Goal: Task Accomplishment & Management: Use online tool/utility

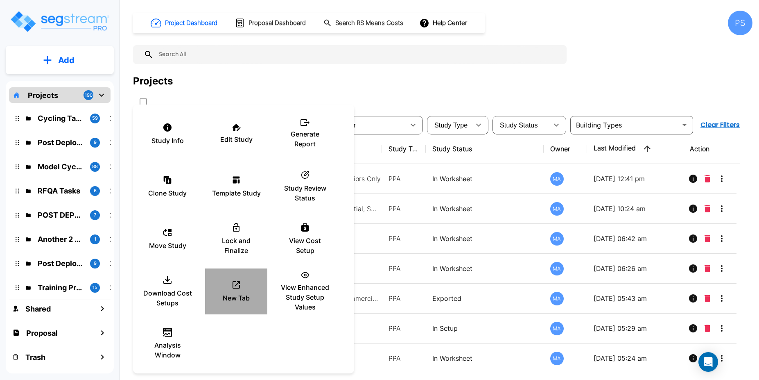
click at [240, 287] on icon at bounding box center [236, 285] width 10 height 10
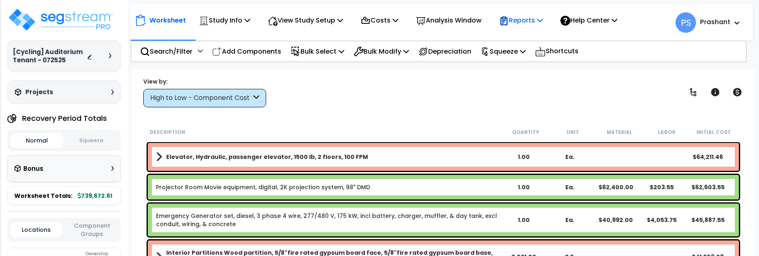
click at [534, 23] on p "Reports" at bounding box center [521, 20] width 44 height 11
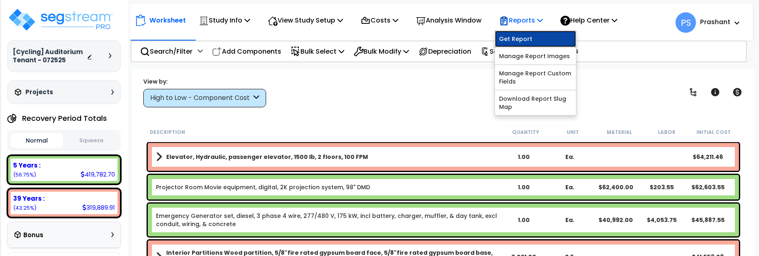
click at [536, 38] on link "Get Report" at bounding box center [535, 39] width 81 height 16
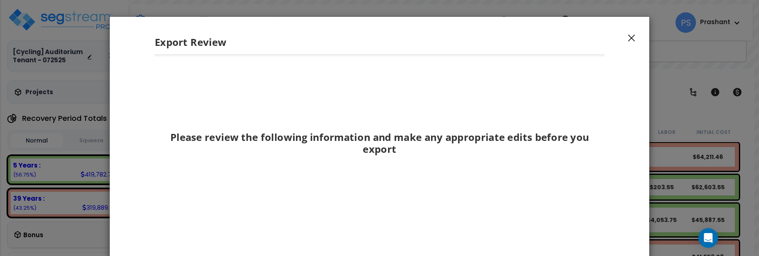
click at [510, 190] on div "Please review the following information and make any appropriate edits before y…" at bounding box center [380, 140] width 450 height 141
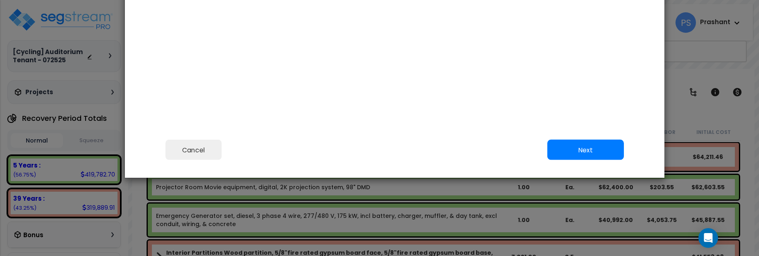
drag, startPoint x: 510, startPoint y: 190, endPoint x: 525, endPoint y: 34, distance: 156.3
click at [563, 144] on button "Next" at bounding box center [585, 149] width 77 height 20
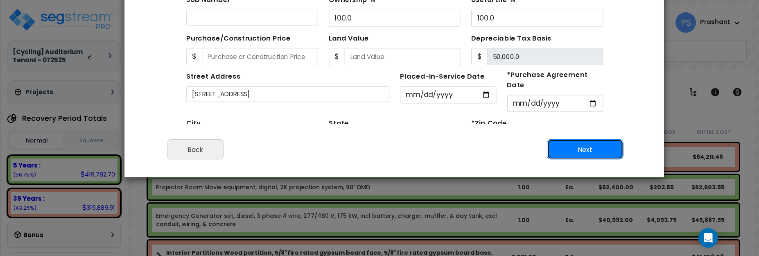
click at [563, 144] on button "Next" at bounding box center [585, 149] width 77 height 20
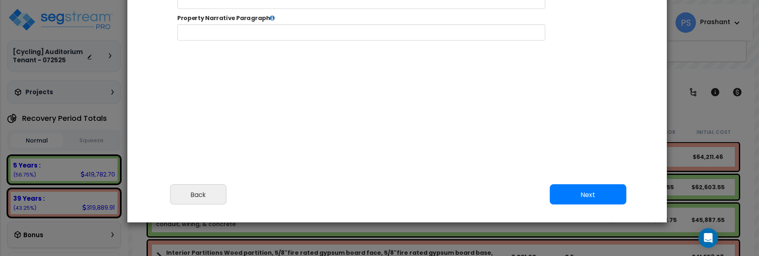
drag, startPoint x: 459, startPoint y: 151, endPoint x: 461, endPoint y: 197, distance: 45.1
click at [461, 197] on div "Cancel Back Next Export Edit Images" at bounding box center [397, 200] width 540 height 45
click at [224, 195] on button "Back" at bounding box center [198, 194] width 56 height 20
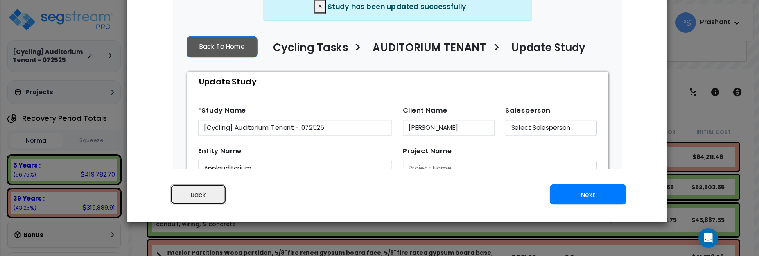
click at [206, 188] on button "Back" at bounding box center [198, 194] width 56 height 20
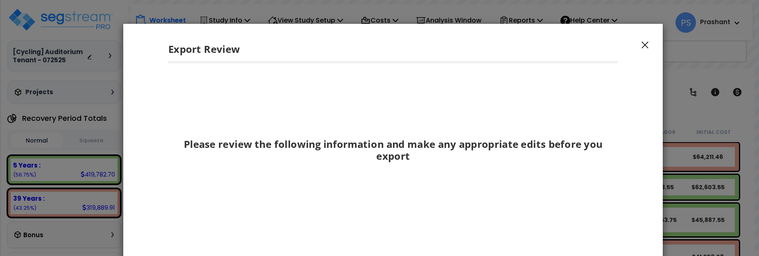
drag, startPoint x: 446, startPoint y: 102, endPoint x: 442, endPoint y: 219, distance: 117.2
click at [442, 219] on div "Please review the following information and make any appropriate edits before y…" at bounding box center [393, 173] width 463 height 225
click at [651, 43] on div "Export Review" at bounding box center [393, 42] width 540 height 38
click at [641, 46] on button "button" at bounding box center [645, 44] width 12 height 10
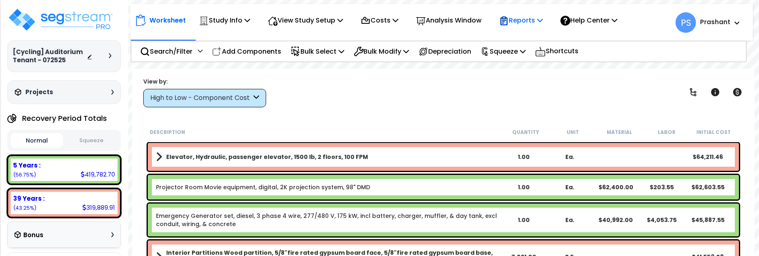
click at [533, 19] on p "Reports" at bounding box center [521, 20] width 44 height 11
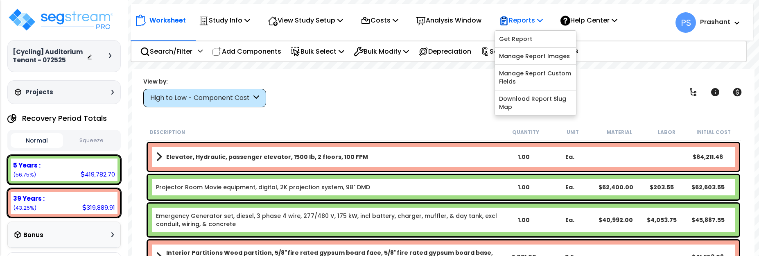
click at [533, 19] on p "Reports" at bounding box center [521, 20] width 44 height 11
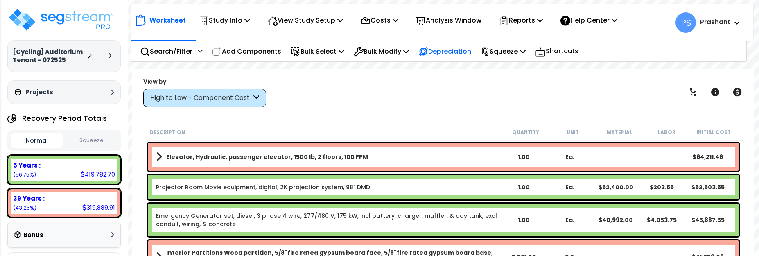
click at [454, 44] on div "Depreciation" at bounding box center [444, 51] width 53 height 19
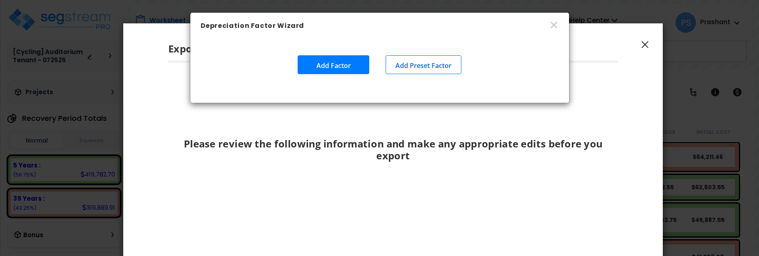
click at [641, 37] on div "Depreciation Factor Wizard Add Factor Add Preset Factor" at bounding box center [379, 128] width 759 height 256
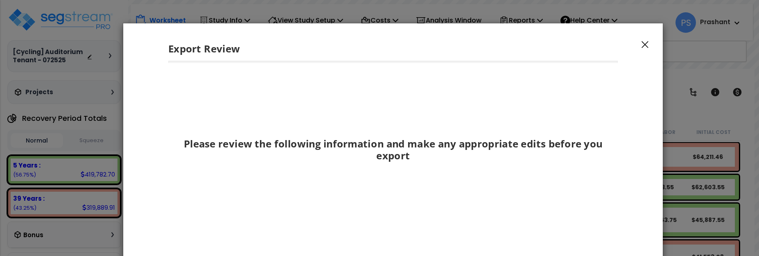
click at [650, 45] on button "button" at bounding box center [645, 44] width 12 height 10
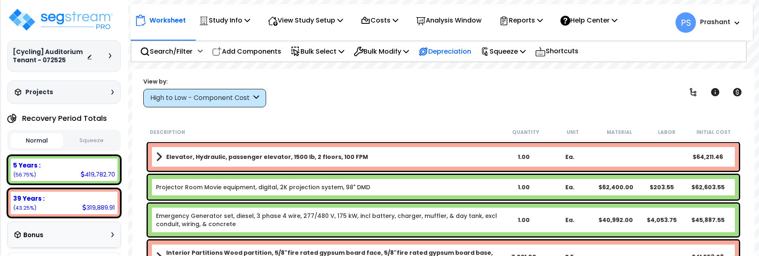
click at [449, 47] on p "Depreciation" at bounding box center [444, 51] width 53 height 11
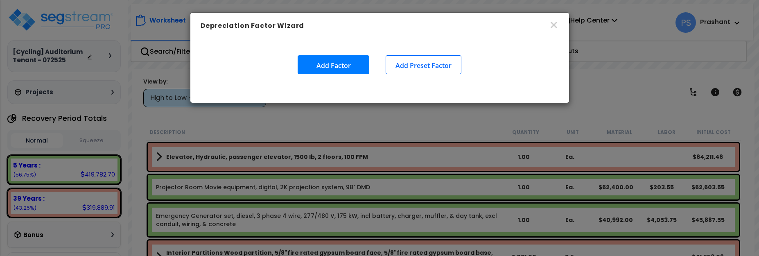
click at [439, 70] on button "Add Preset Factor" at bounding box center [424, 64] width 76 height 19
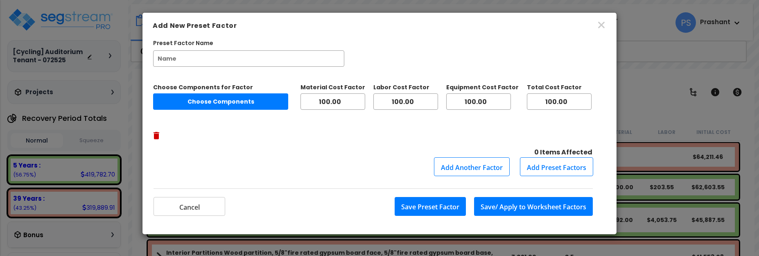
click at [560, 157] on button "Add Preset Factors" at bounding box center [556, 166] width 73 height 19
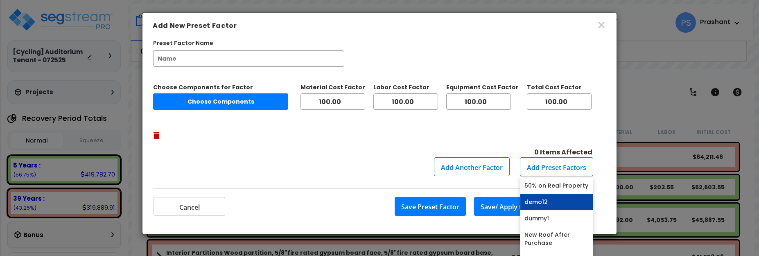
click at [552, 194] on link "demo12" at bounding box center [556, 202] width 72 height 16
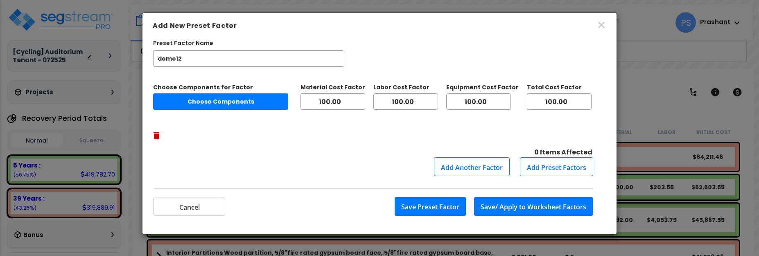
click at [548, 157] on button "Add Preset Factors" at bounding box center [556, 166] width 73 height 19
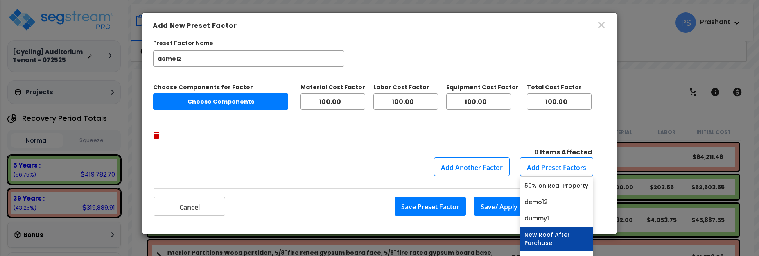
click at [538, 226] on link "New Roof After Purchase" at bounding box center [556, 238] width 72 height 25
type input "New Roof After Purchase"
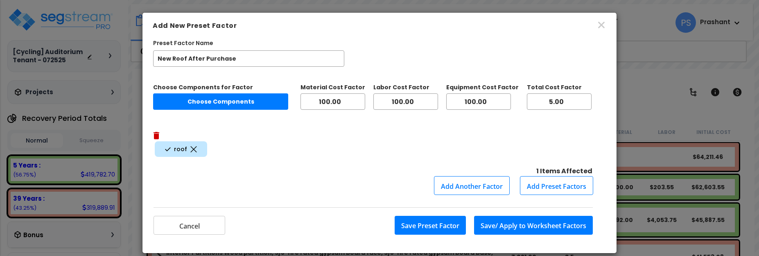
click at [522, 216] on button "Save/ Apply to Worksheet Factors" at bounding box center [533, 225] width 119 height 19
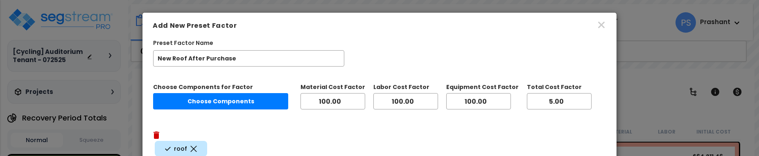
click at [241, 99] on button "Choose Components" at bounding box center [220, 101] width 135 height 16
type input "roof"
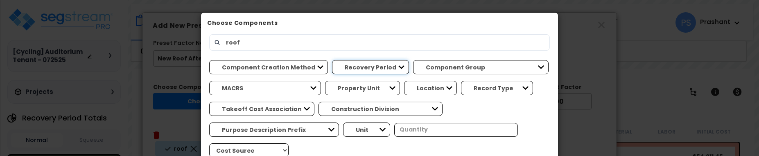
select select "5Y"
click at [332, 60] on select "Recovery Period 5 Years 39 Years" at bounding box center [370, 67] width 77 height 14
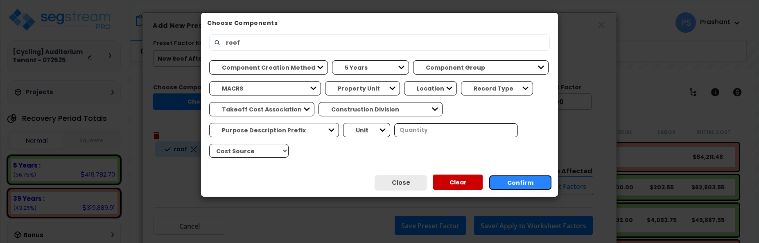
click at [523, 186] on button "Confirm" at bounding box center [520, 182] width 63 height 15
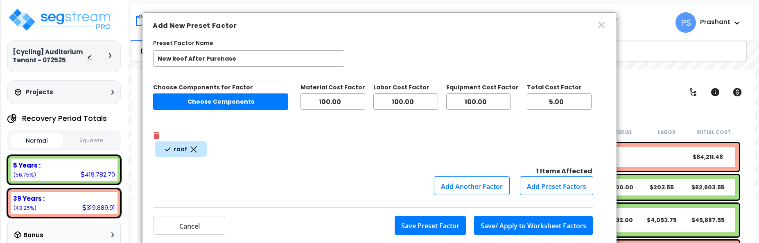
click at [241, 105] on button "Choose Components" at bounding box center [220, 101] width 135 height 16
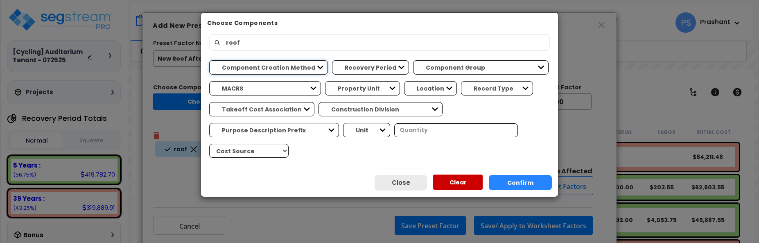
select select "manually_generated"
click at [209, 60] on select "Component Creation Method Manually Generated Model Generated" at bounding box center [268, 67] width 119 height 14
click at [514, 180] on button "Confirm" at bounding box center [520, 182] width 63 height 15
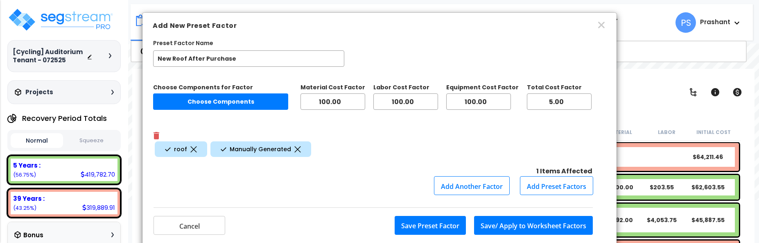
click at [270, 106] on button "Choose Components" at bounding box center [220, 101] width 135 height 16
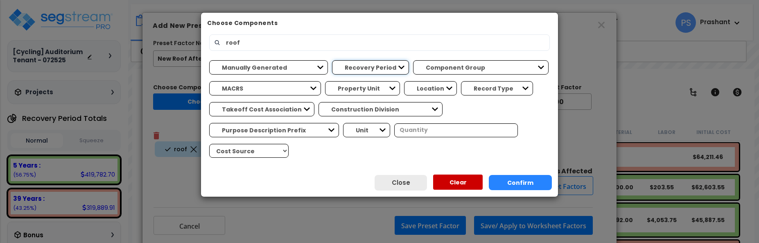
select select "5Y"
click at [332, 60] on select "Recovery Period 5 Years 39 Years" at bounding box center [370, 67] width 77 height 14
click at [513, 179] on button "Confirm" at bounding box center [520, 182] width 63 height 15
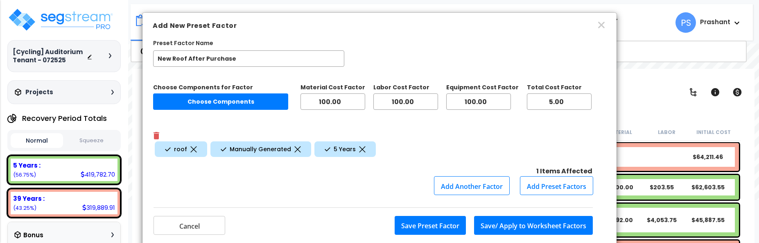
click at [527, 216] on button "Save/ Apply to Worksheet Factors" at bounding box center [533, 225] width 119 height 19
click at [202, 216] on button "Cancel" at bounding box center [190, 225] width 72 height 19
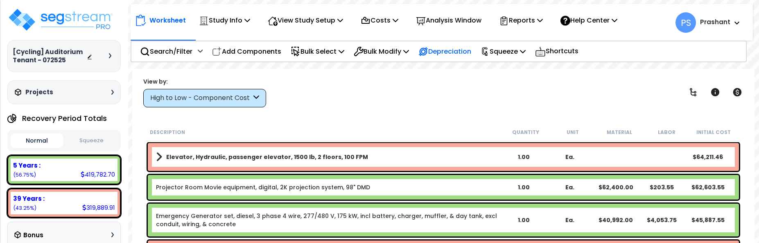
click at [461, 50] on p "Depreciation" at bounding box center [444, 51] width 53 height 11
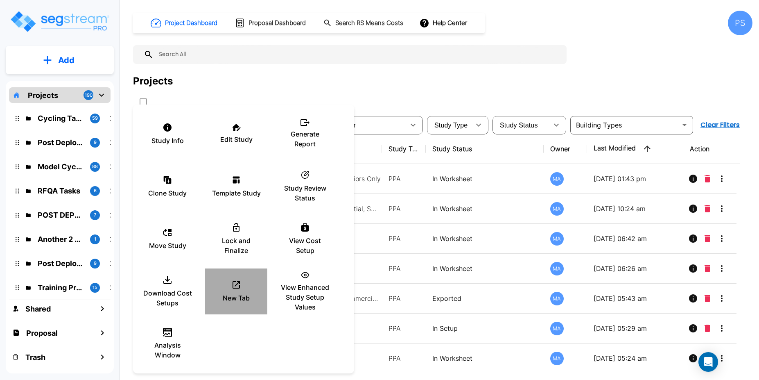
click at [244, 286] on div "New Tab" at bounding box center [236, 291] width 49 height 41
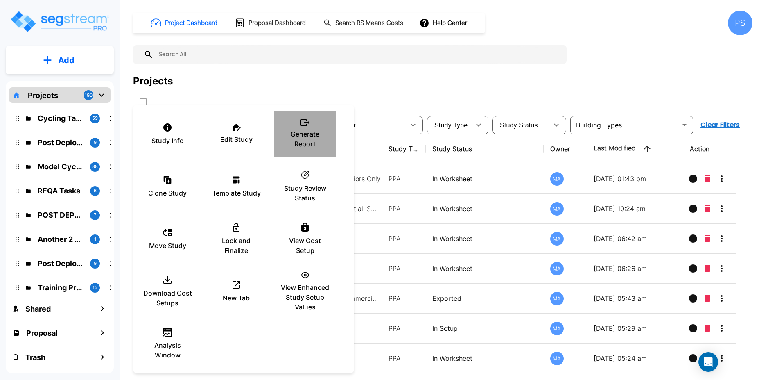
click at [304, 140] on p "Generate Report" at bounding box center [304, 139] width 49 height 20
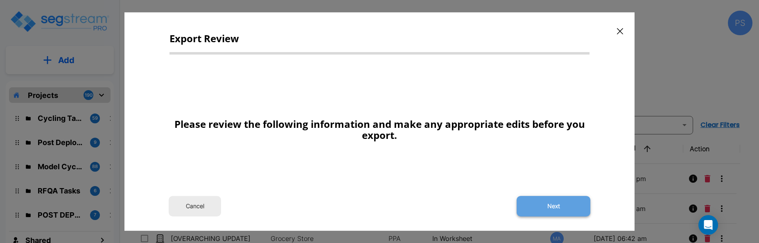
click at [538, 200] on button "Next" at bounding box center [554, 206] width 74 height 20
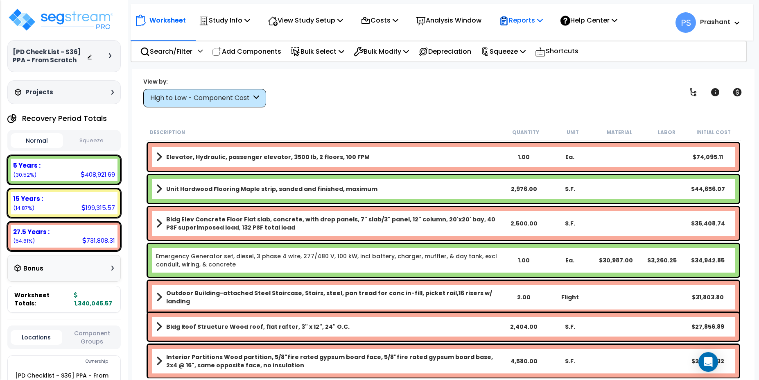
click at [522, 29] on div "Reports" at bounding box center [521, 20] width 44 height 19
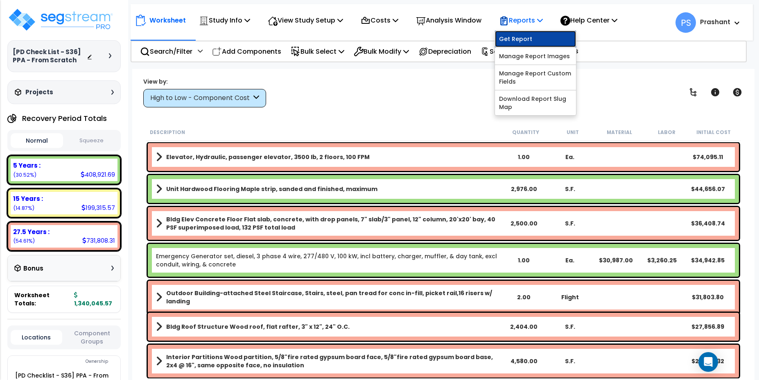
click at [520, 39] on link "Get Report" at bounding box center [535, 39] width 81 height 16
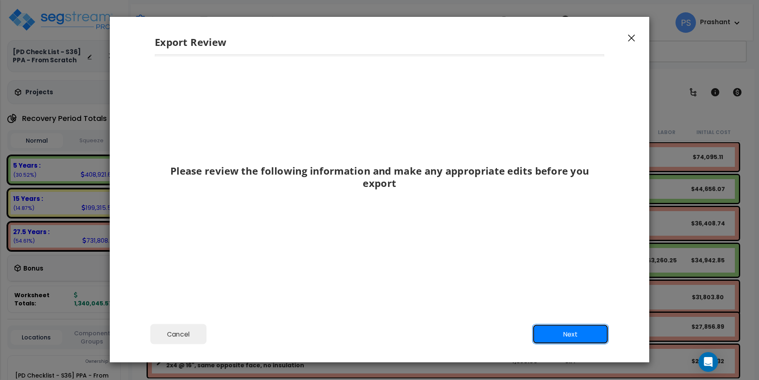
click at [564, 341] on button "Next" at bounding box center [570, 334] width 77 height 20
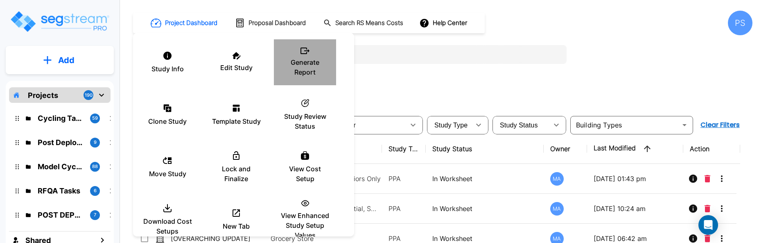
click at [296, 83] on li "Generate Report" at bounding box center [305, 62] width 62 height 46
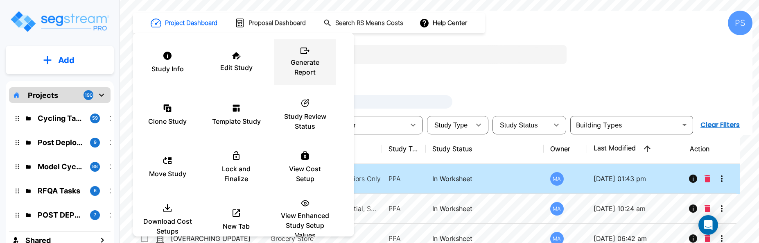
checkbox 072525"] "true"
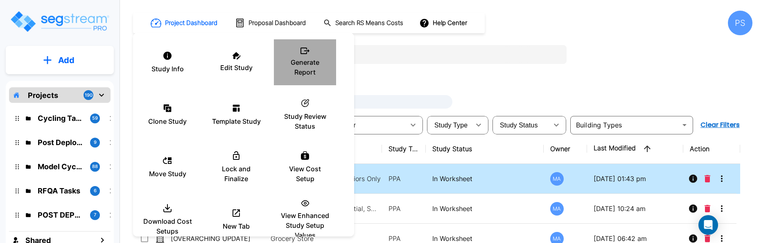
click at [305, 68] on p "Generate Report" at bounding box center [304, 67] width 49 height 20
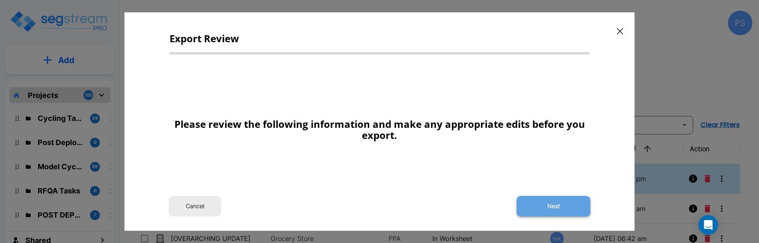
click at [557, 203] on button "Next" at bounding box center [554, 206] width 74 height 20
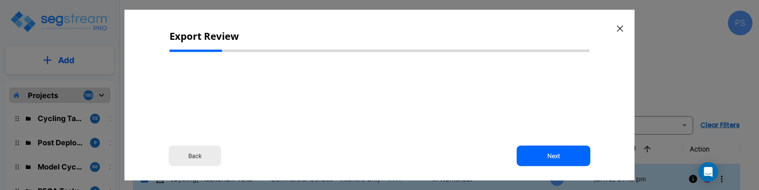
click at [553, 156] on button "Next" at bounding box center [554, 155] width 74 height 20
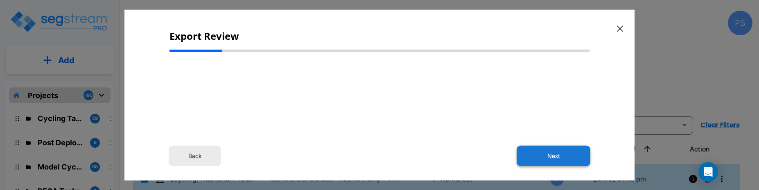
click at [557, 155] on button "Next" at bounding box center [554, 155] width 74 height 20
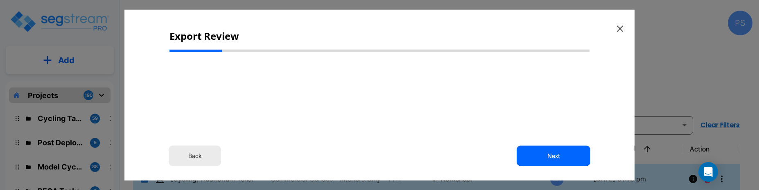
click at [200, 156] on button "Back" at bounding box center [195, 155] width 52 height 20
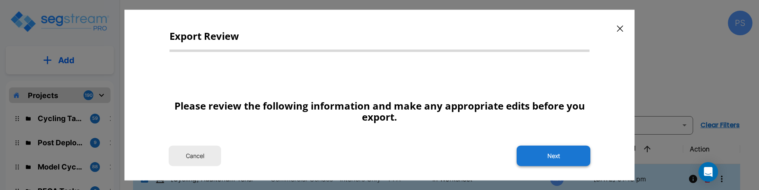
click at [554, 159] on button "Next" at bounding box center [554, 155] width 74 height 20
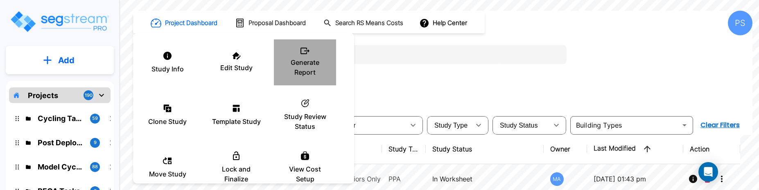
click at [301, 64] on p "Generate Report" at bounding box center [304, 67] width 49 height 20
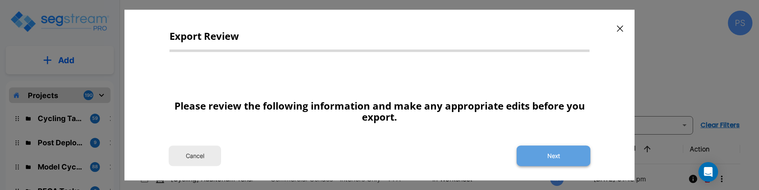
click at [531, 150] on button "Next" at bounding box center [554, 155] width 74 height 20
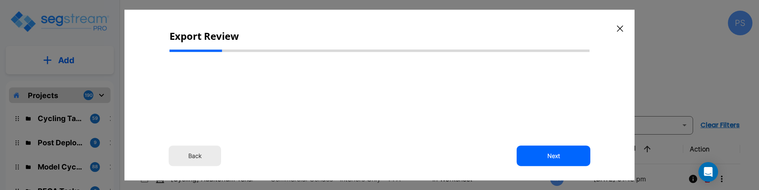
select select "2025"
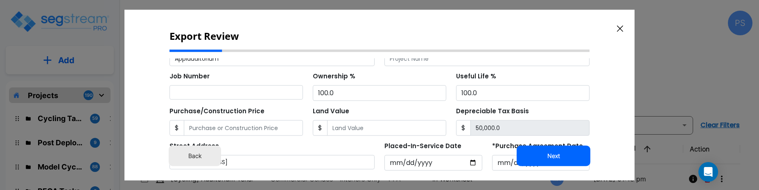
scroll to position [215, 0]
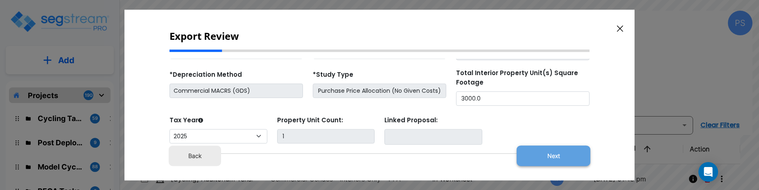
click at [542, 155] on button "Next" at bounding box center [554, 155] width 74 height 20
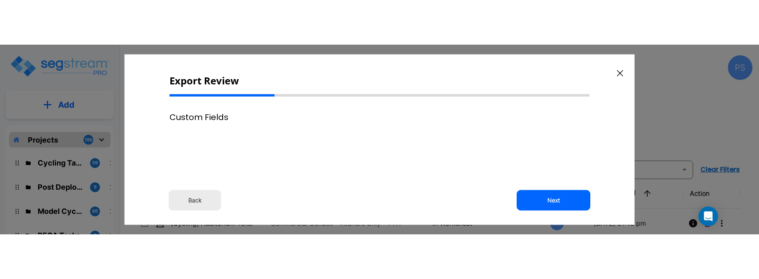
scroll to position [0, 0]
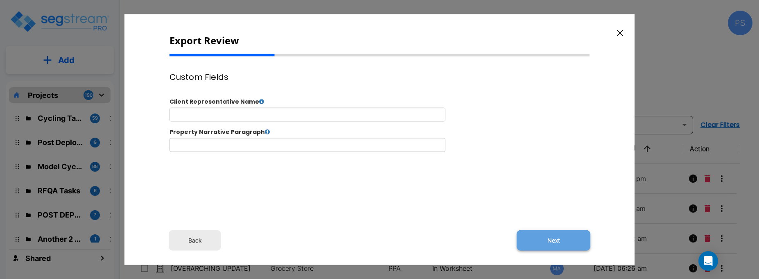
click at [568, 189] on button "Next" at bounding box center [554, 240] width 74 height 20
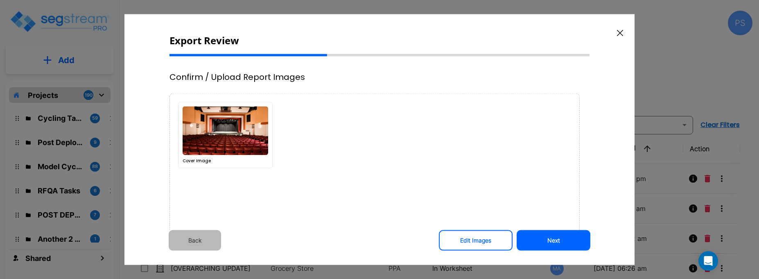
click at [206, 189] on button "Back" at bounding box center [195, 240] width 52 height 20
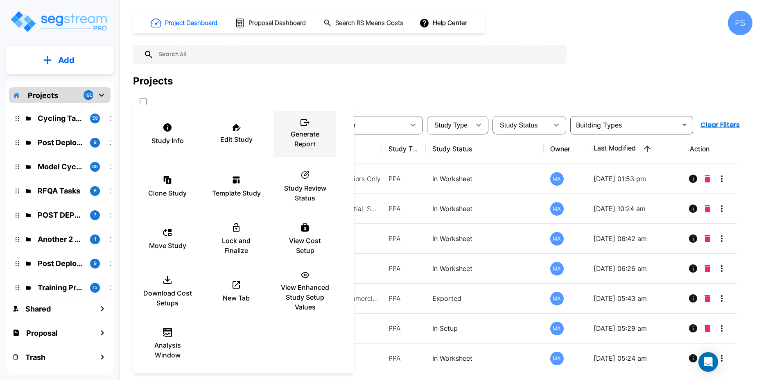
click at [307, 118] on div "Generate Report" at bounding box center [304, 133] width 49 height 41
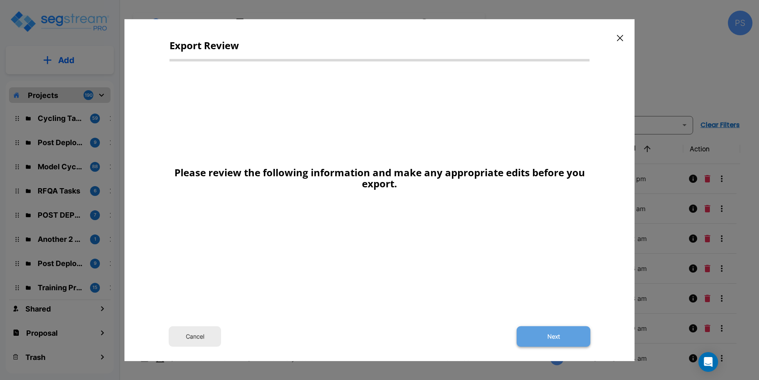
click at [558, 332] on button "Next" at bounding box center [554, 336] width 74 height 20
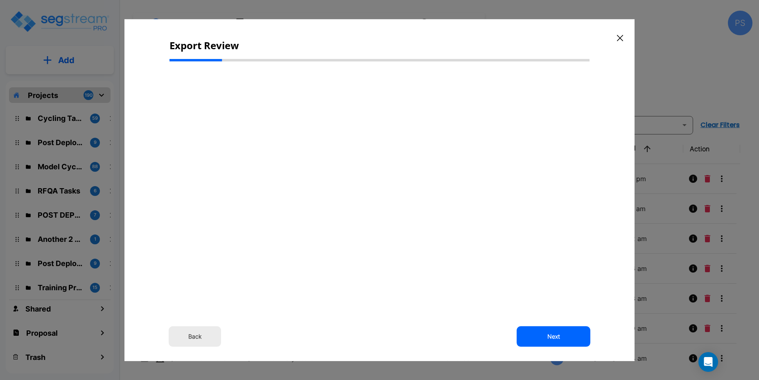
select select "2025"
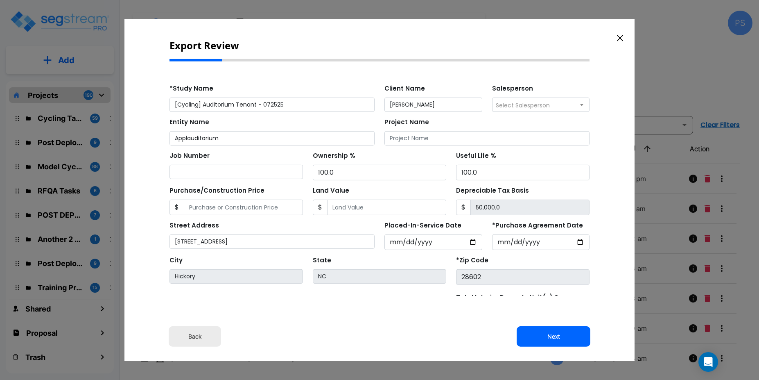
scroll to position [101, 0]
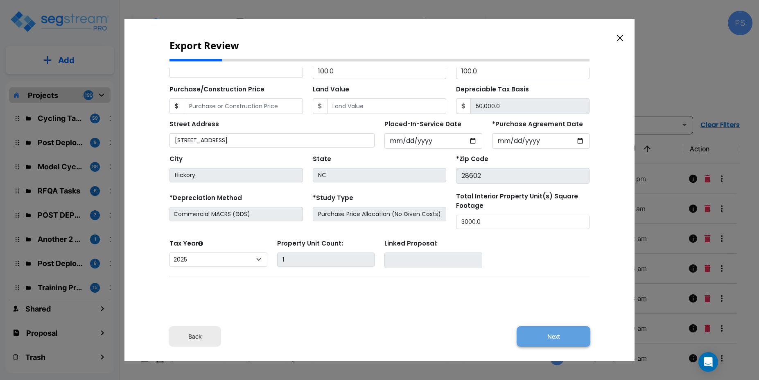
click at [547, 336] on button "Next" at bounding box center [554, 336] width 74 height 20
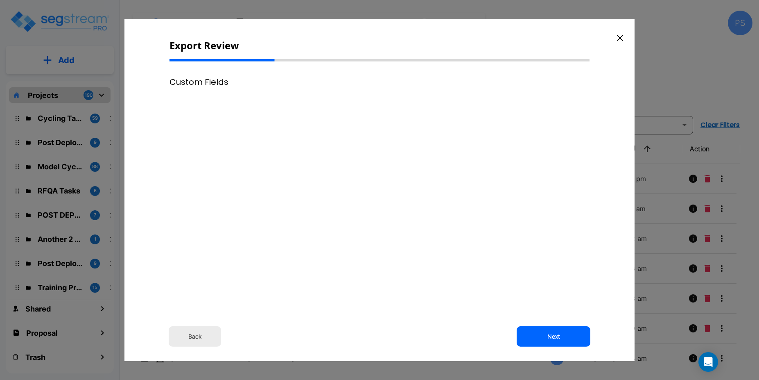
scroll to position [0, 0]
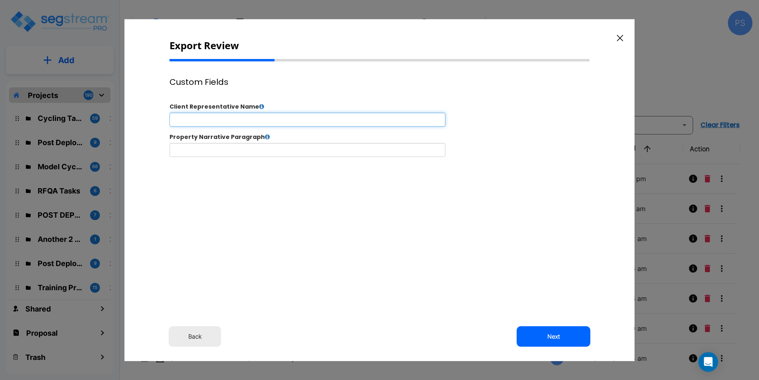
click at [372, 123] on input "text" at bounding box center [308, 119] width 276 height 14
type input "M"
type input "a"
type input "vans"
click at [550, 335] on button "Next" at bounding box center [554, 336] width 74 height 20
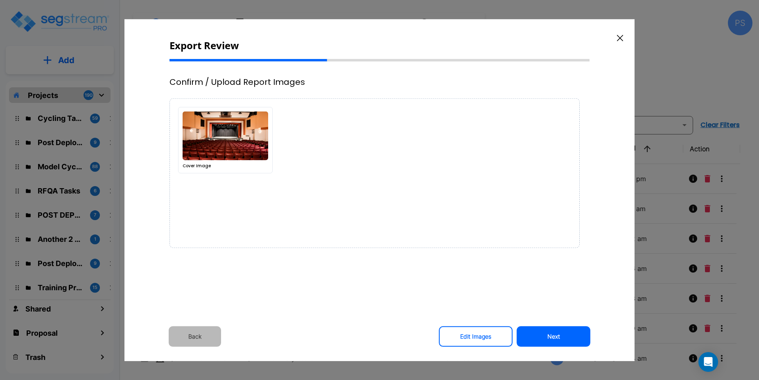
click at [208, 335] on button "Back" at bounding box center [195, 336] width 52 height 20
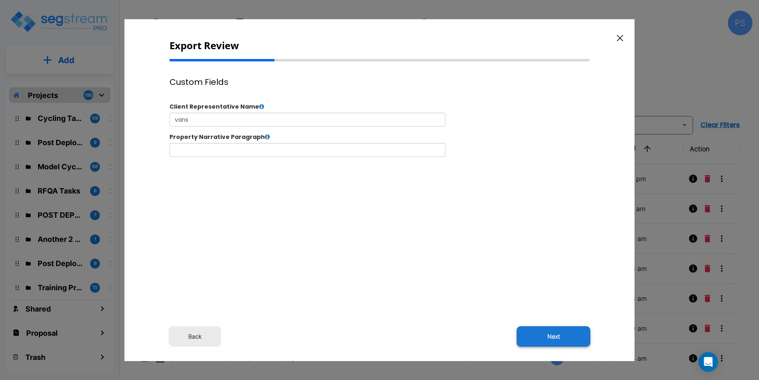
click at [563, 340] on button "Next" at bounding box center [554, 336] width 74 height 20
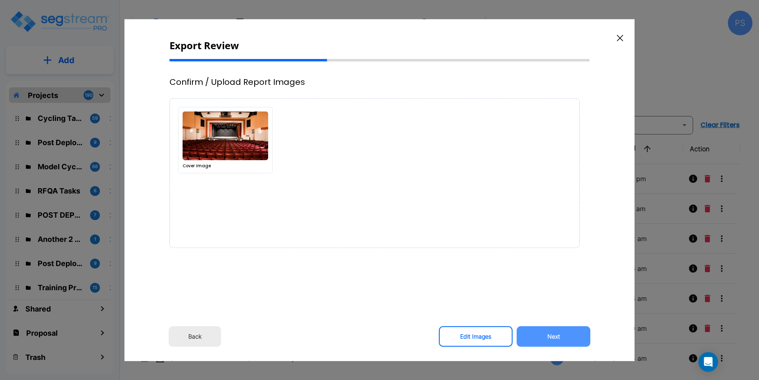
click at [563, 340] on button "Next" at bounding box center [554, 336] width 74 height 20
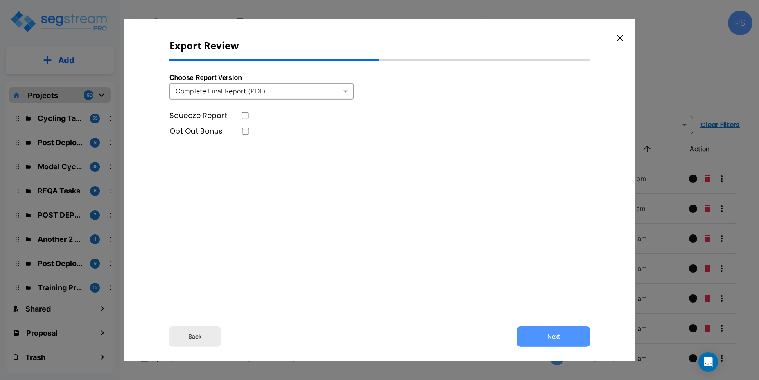
click at [563, 340] on button "Next" at bounding box center [554, 336] width 74 height 20
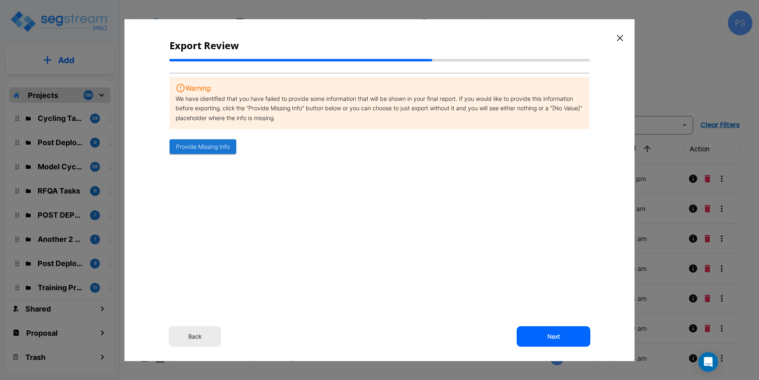
click at [563, 340] on button "Next" at bounding box center [554, 336] width 74 height 20
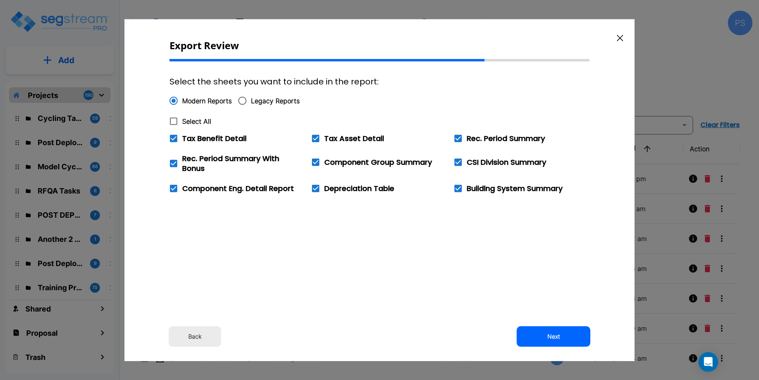
click at [563, 340] on button "Next" at bounding box center [554, 336] width 74 height 20
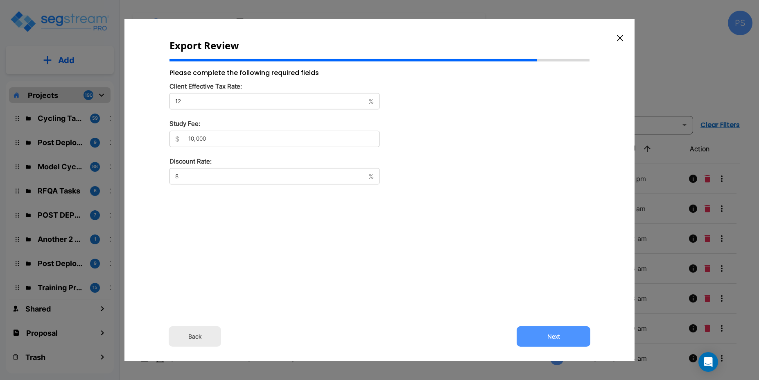
click at [563, 340] on button "Next" at bounding box center [554, 336] width 74 height 20
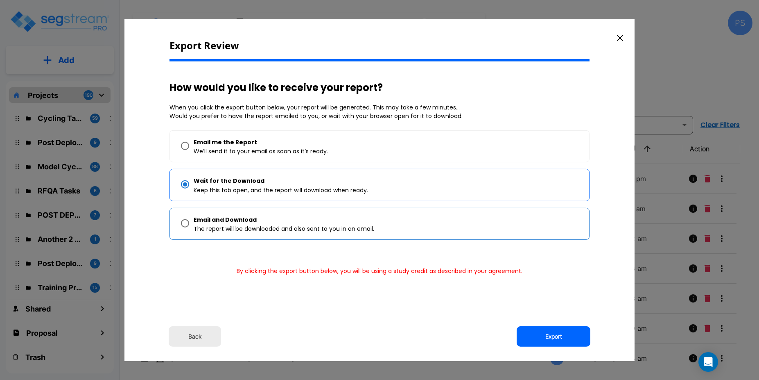
click at [577, 207] on div "Email and Download The report will be downloaded and also sent to you in an ema…" at bounding box center [380, 223] width 420 height 32
radio input "false"
radio input "true"
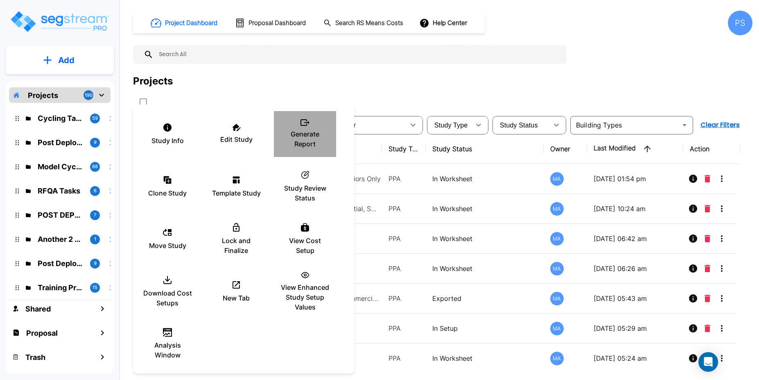
click at [298, 147] on p "Generate Report" at bounding box center [304, 139] width 49 height 20
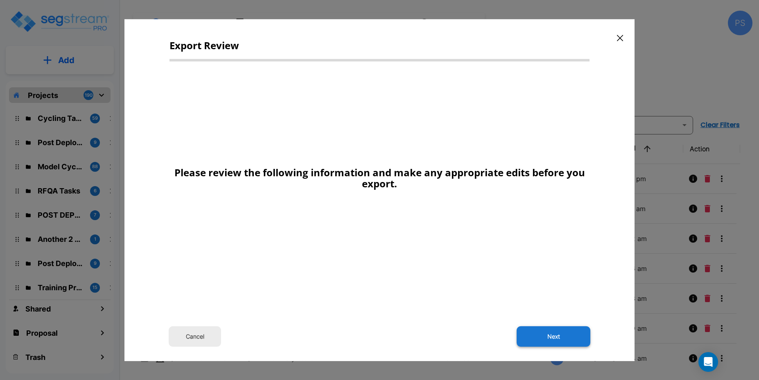
click at [542, 336] on button "Next" at bounding box center [554, 336] width 74 height 20
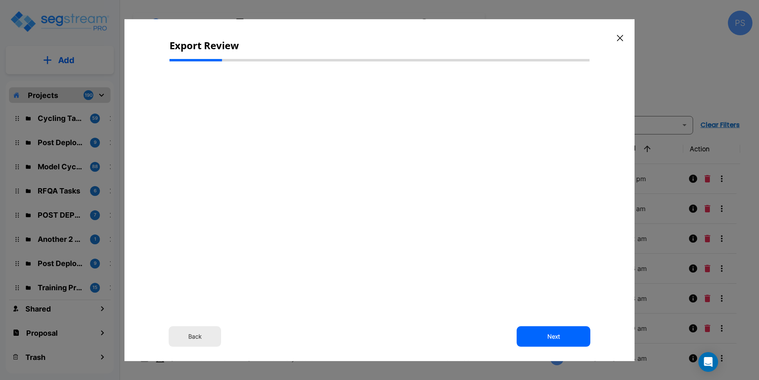
select select "2025"
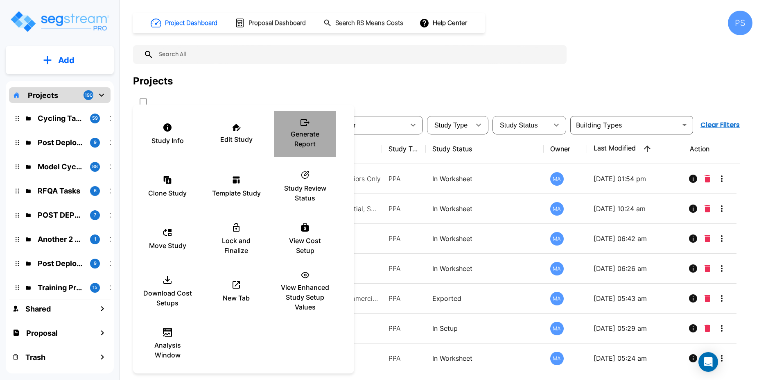
click at [310, 134] on p "Generate Report" at bounding box center [304, 139] width 49 height 20
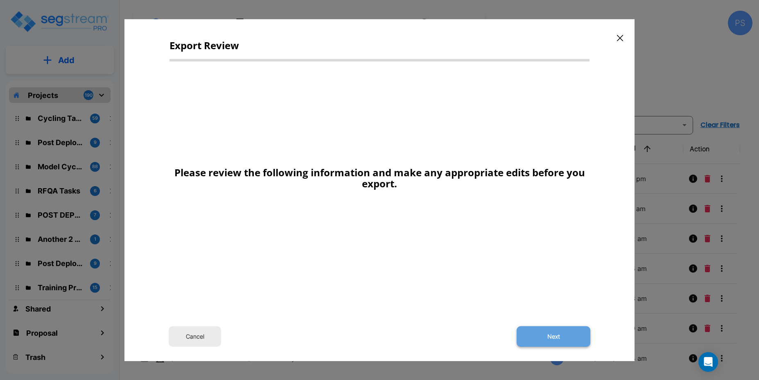
click at [543, 330] on button "Next" at bounding box center [554, 336] width 74 height 20
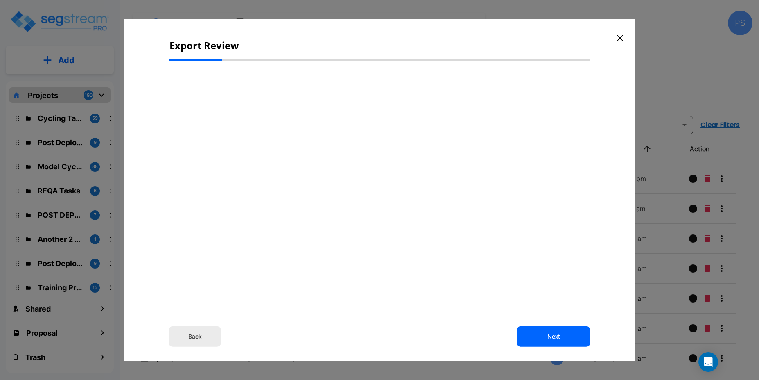
select select "2025"
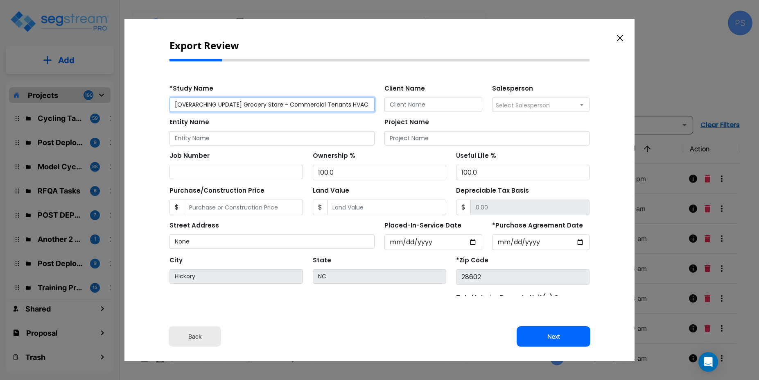
scroll to position [101, 0]
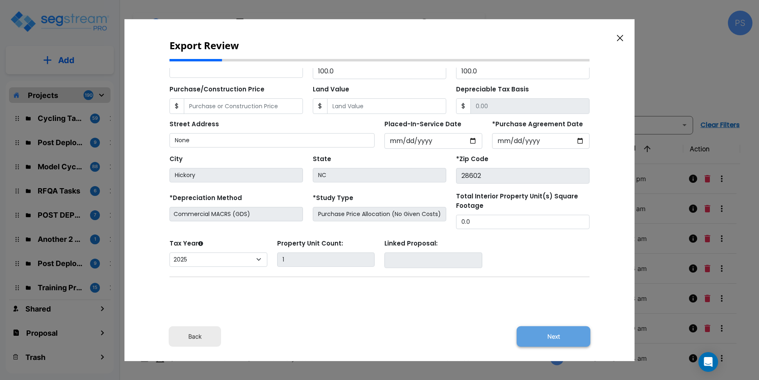
click at [539, 333] on button "Next" at bounding box center [554, 336] width 74 height 20
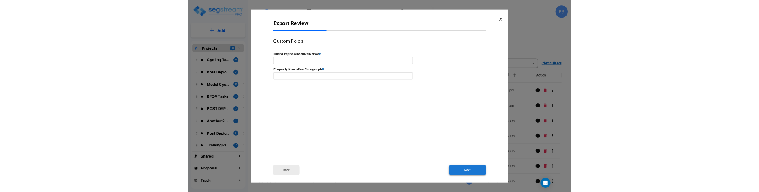
scroll to position [0, 0]
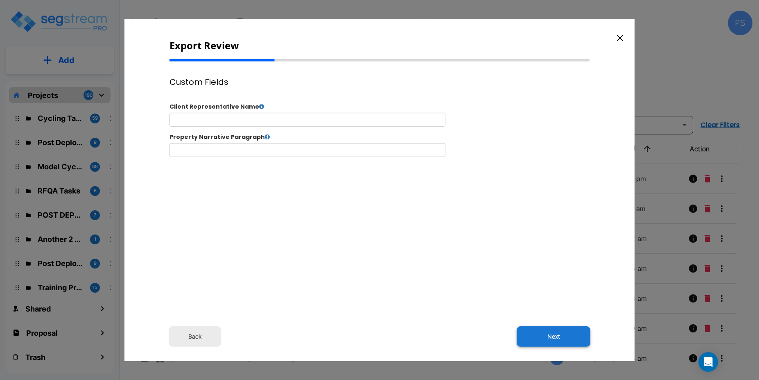
click at [543, 337] on button "Next" at bounding box center [554, 336] width 74 height 20
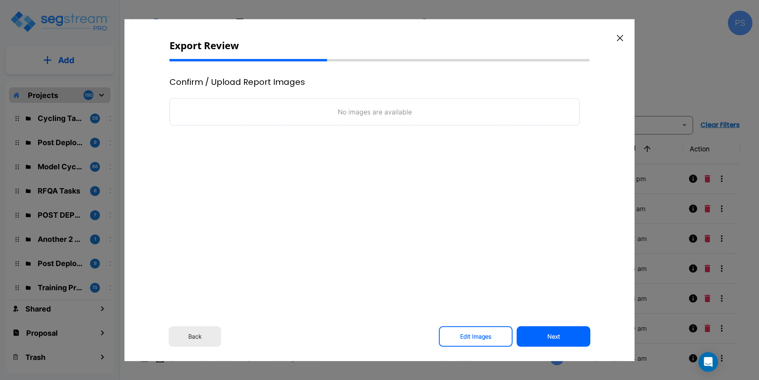
click at [543, 337] on button "Next" at bounding box center [554, 336] width 74 height 20
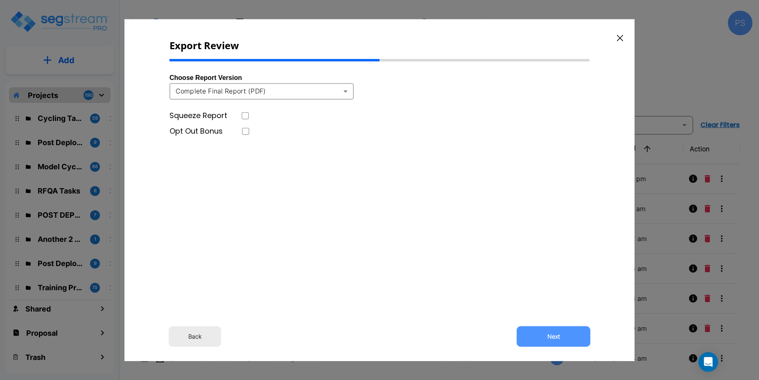
click at [543, 337] on button "Next" at bounding box center [554, 336] width 74 height 20
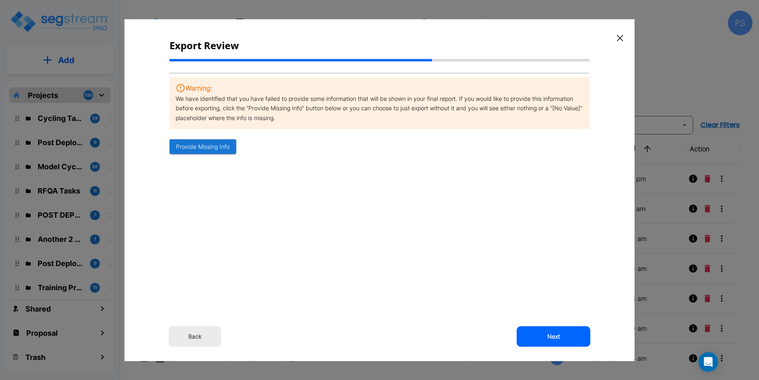
click at [543, 337] on button "Next" at bounding box center [554, 336] width 74 height 20
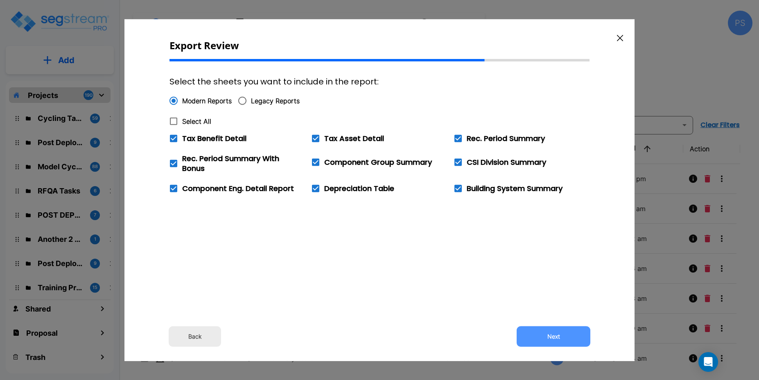
click at [543, 337] on button "Next" at bounding box center [554, 336] width 74 height 20
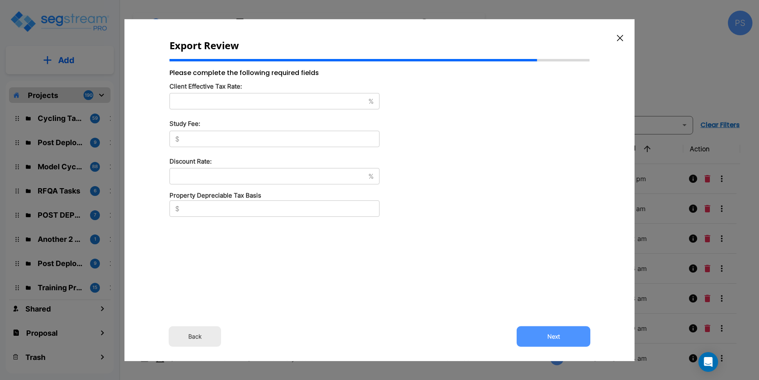
click at [543, 337] on button "Next" at bounding box center [554, 336] width 74 height 20
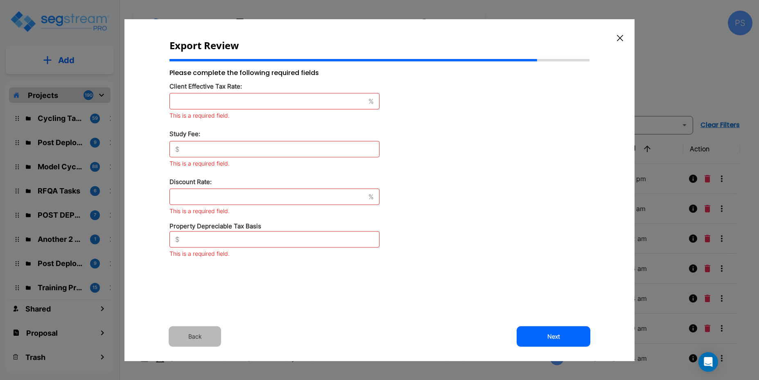
click at [192, 335] on button "Back" at bounding box center [195, 336] width 52 height 20
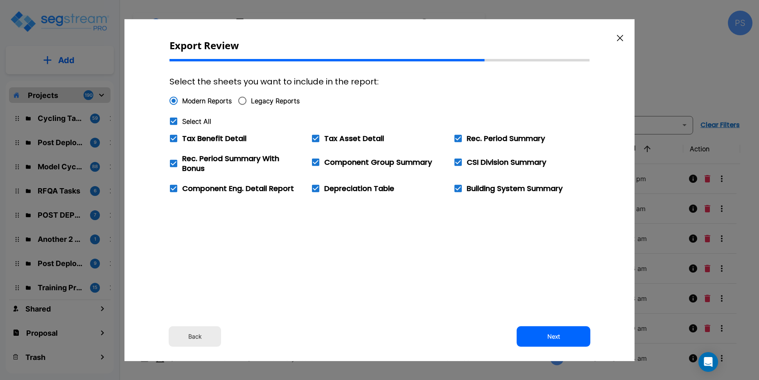
checkbox input "true"
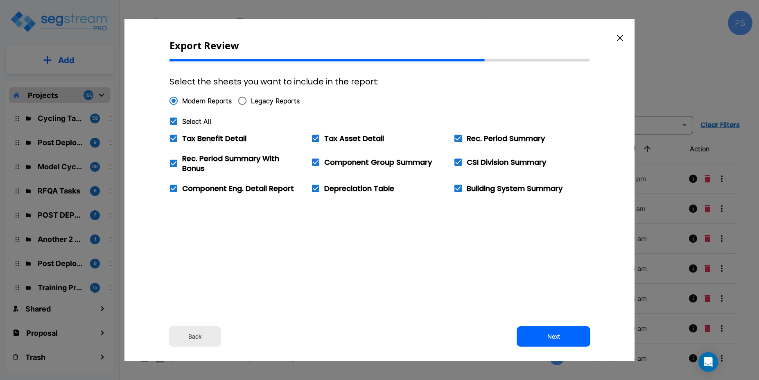
checkbox input "true"
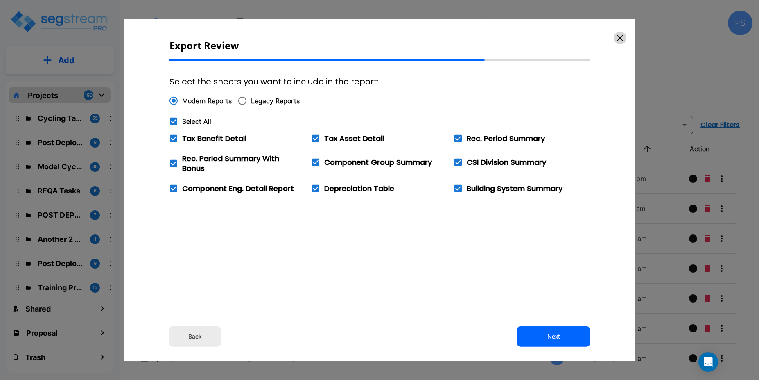
click at [621, 42] on button "button" at bounding box center [620, 37] width 13 height 13
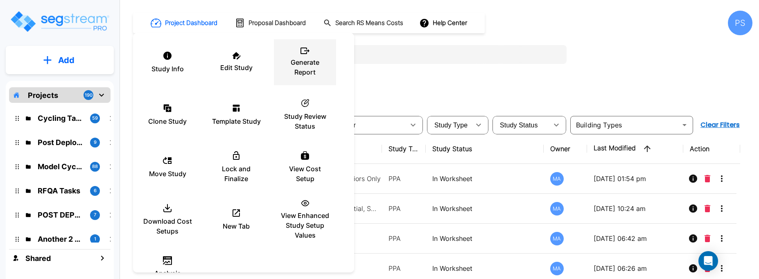
click at [309, 81] on div "Generate Report" at bounding box center [304, 62] width 49 height 41
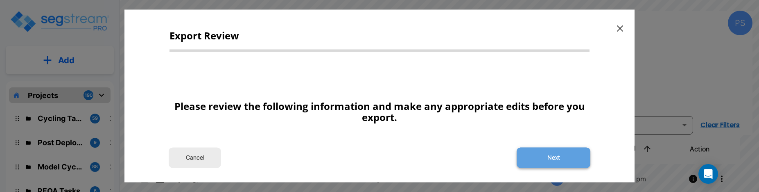
click at [554, 155] on button "Next" at bounding box center [554, 157] width 74 height 20
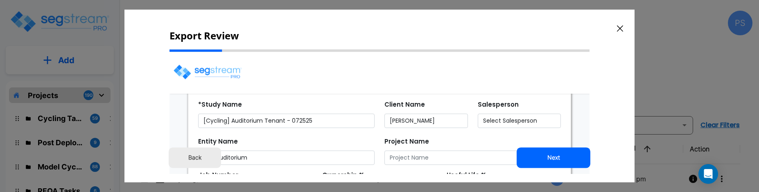
select select "2025"
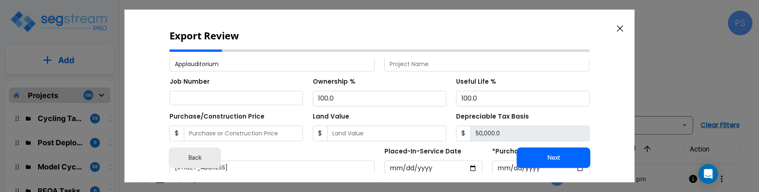
scroll to position [69, 0]
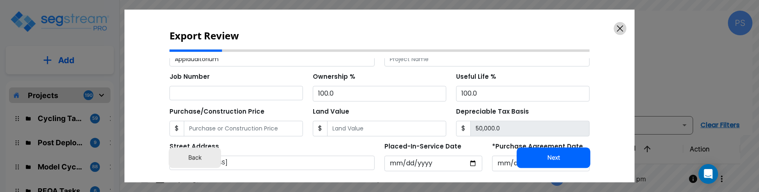
click at [623, 25] on icon "button" at bounding box center [620, 28] width 6 height 7
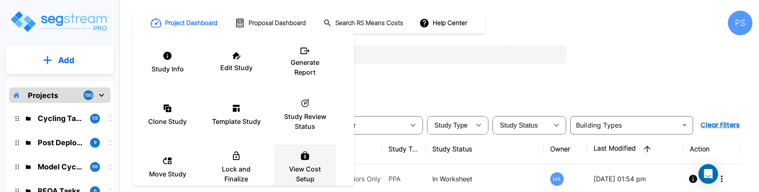
scroll to position [116, 0]
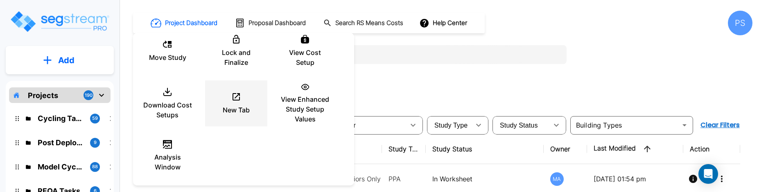
click at [236, 108] on p "New Tab" at bounding box center [236, 110] width 27 height 10
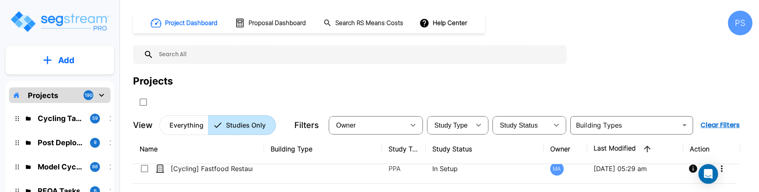
scroll to position [0, 0]
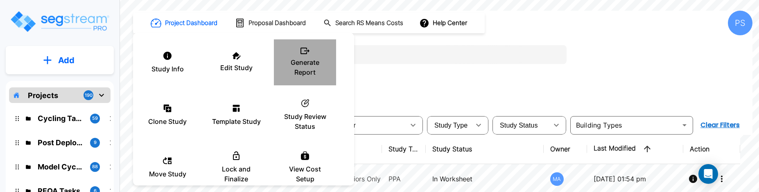
click at [300, 61] on p "Generate Report" at bounding box center [304, 67] width 49 height 20
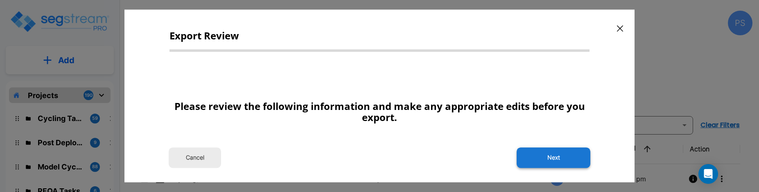
click at [547, 159] on button "Next" at bounding box center [554, 157] width 74 height 20
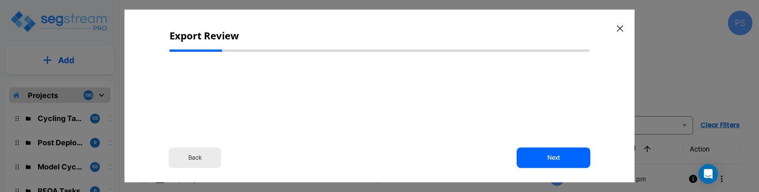
select select "NC"
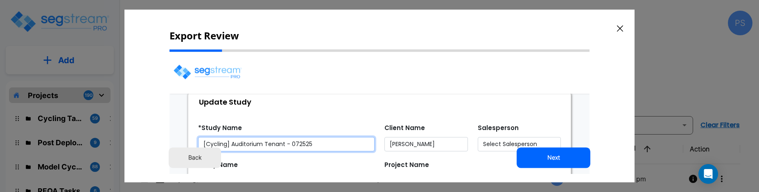
select select "2025"
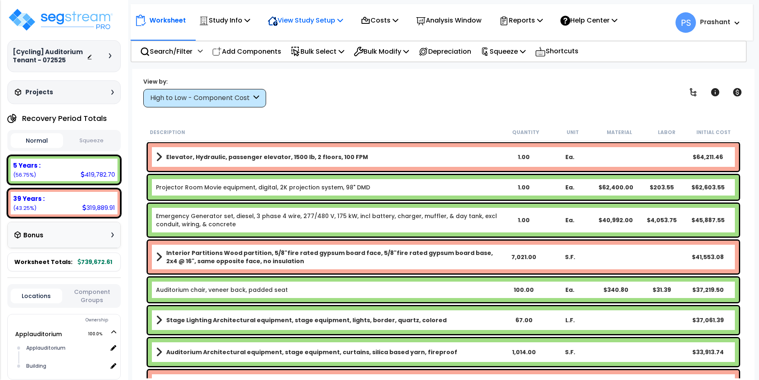
click at [332, 22] on p "View Study Setup" at bounding box center [305, 20] width 75 height 11
click at [309, 57] on link "View Questionnaire" at bounding box center [304, 56] width 81 height 16
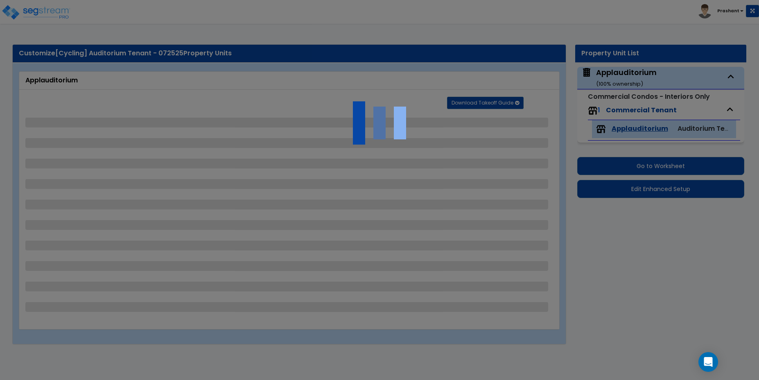
select select "4"
select select "2"
select select "4"
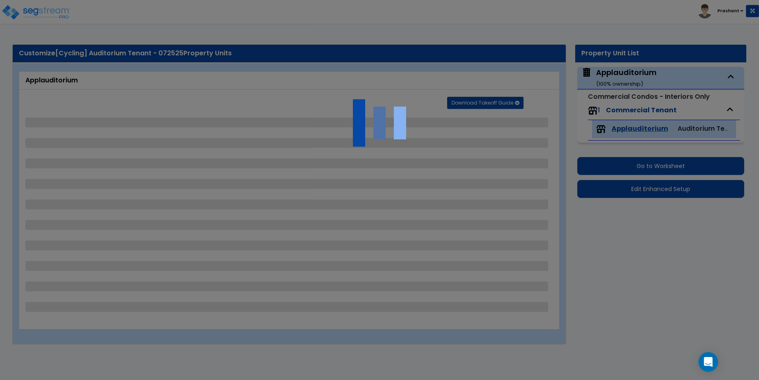
select select "1"
select select "2"
select select "3"
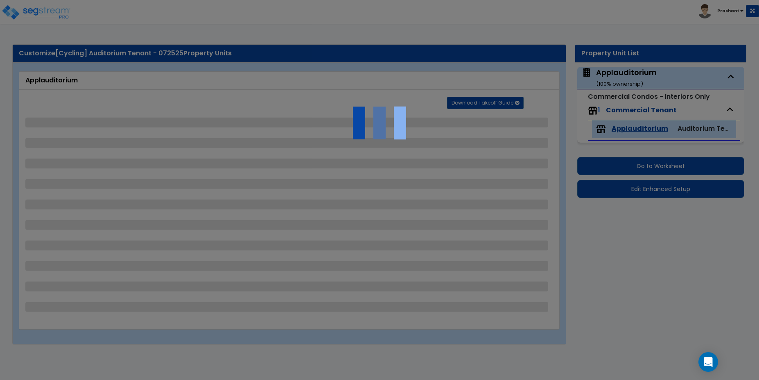
select select "5"
select select "2"
select select "1"
select select "2"
select select "1"
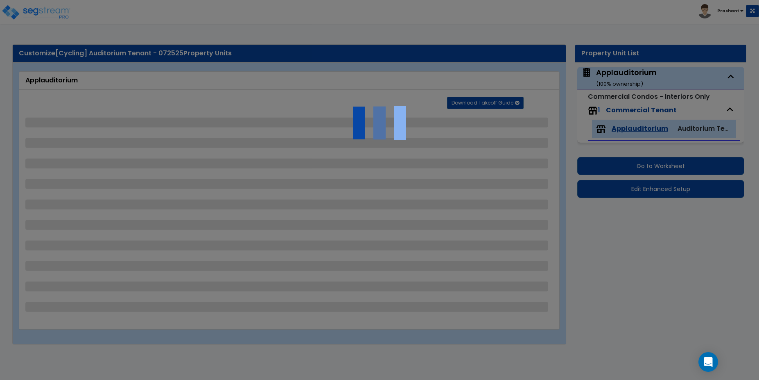
select select "1"
select select "2"
select select "8"
select select "5"
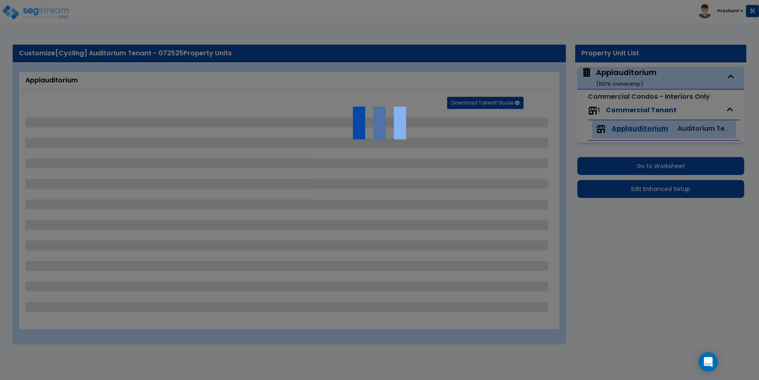
select select "2"
select select "3"
select select "5"
select select "2"
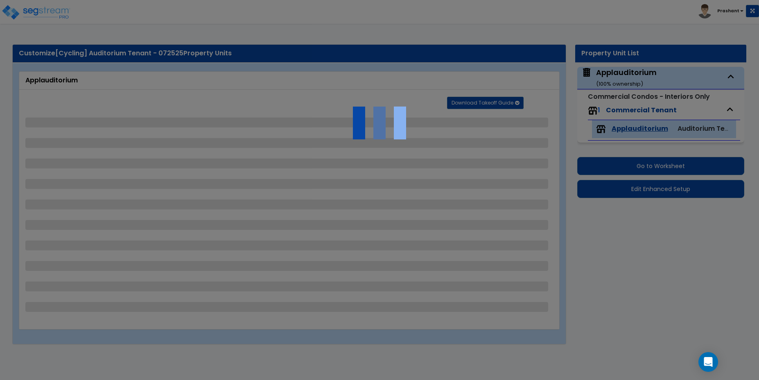
select select "4"
select select "1"
select select "2"
select select "1"
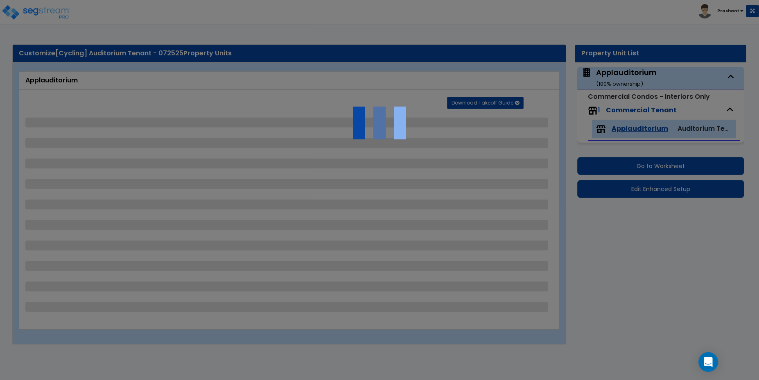
select select "4"
select select "2"
select select "4"
select select "3"
select select "4"
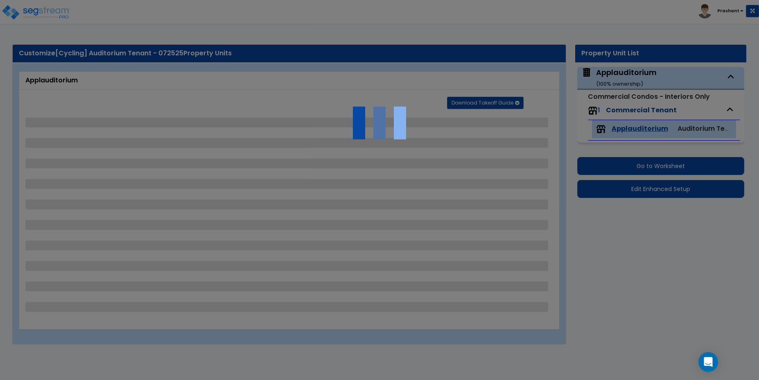
select select "4"
select select "2"
select select "1"
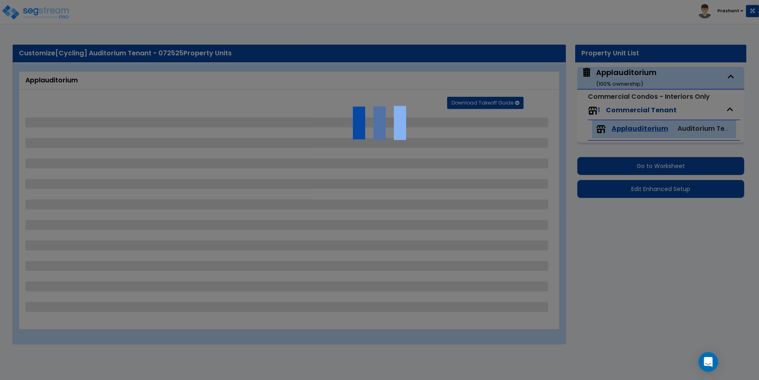
select select "2"
select select "4"
select select "1"
select select "2"
select select "1"
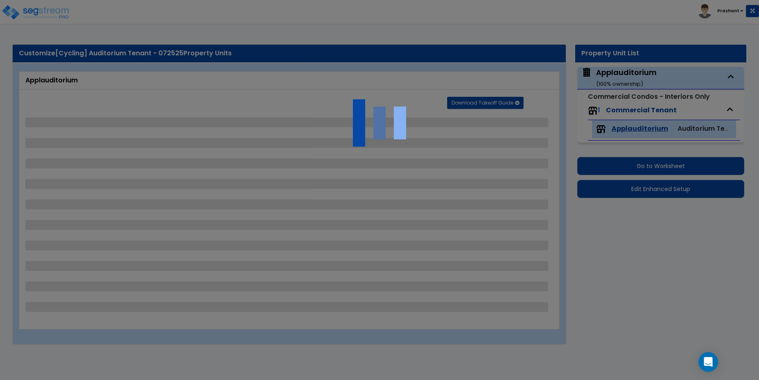
select select "7"
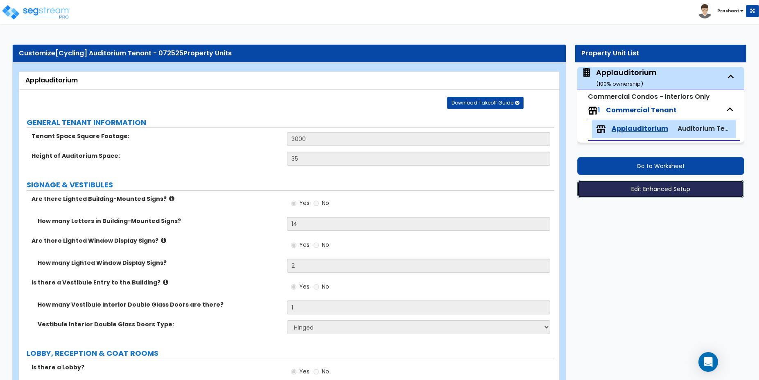
click at [656, 191] on button "Edit Enhanced Setup" at bounding box center [660, 189] width 167 height 18
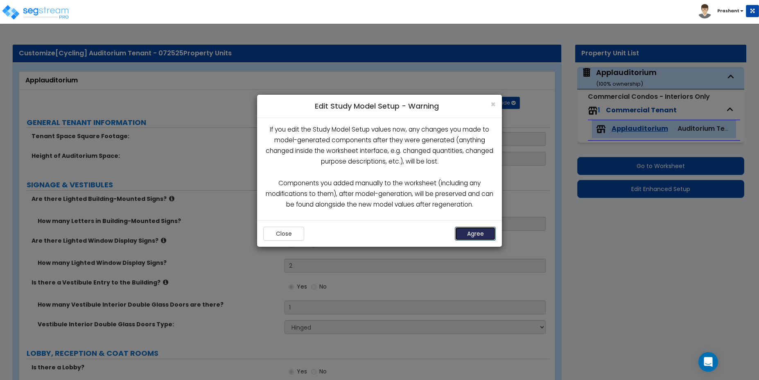
click at [477, 239] on button "Agree" at bounding box center [475, 233] width 41 height 14
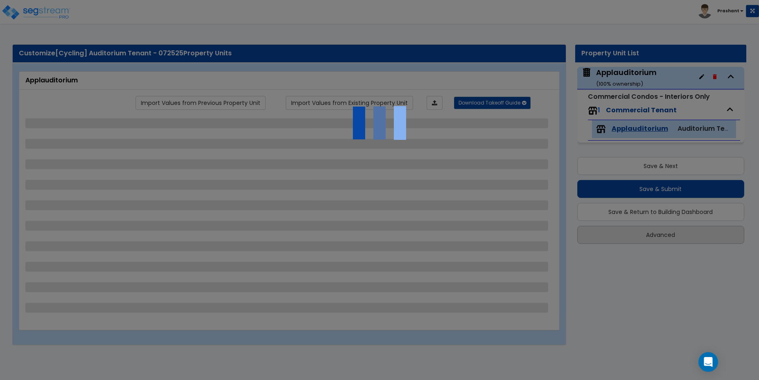
select select "4"
select select "2"
select select "4"
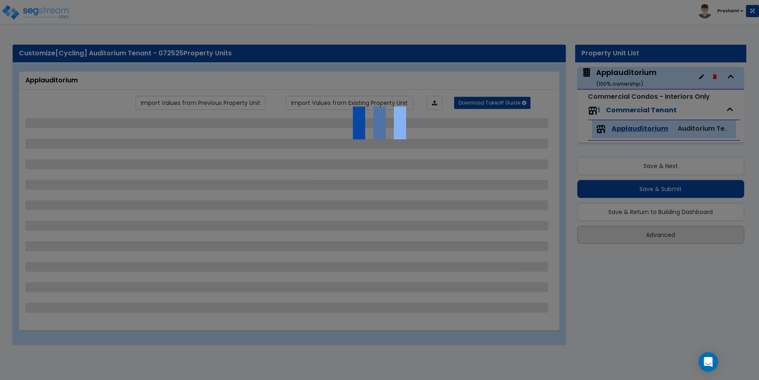
select select "1"
select select "2"
select select "3"
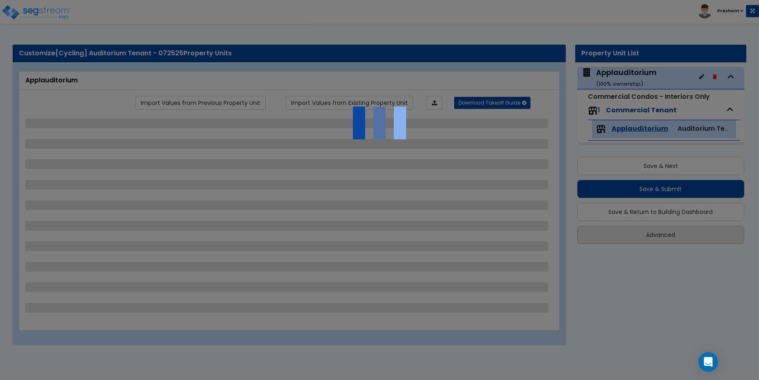
select select "5"
select select "2"
select select "1"
select select "2"
select select "1"
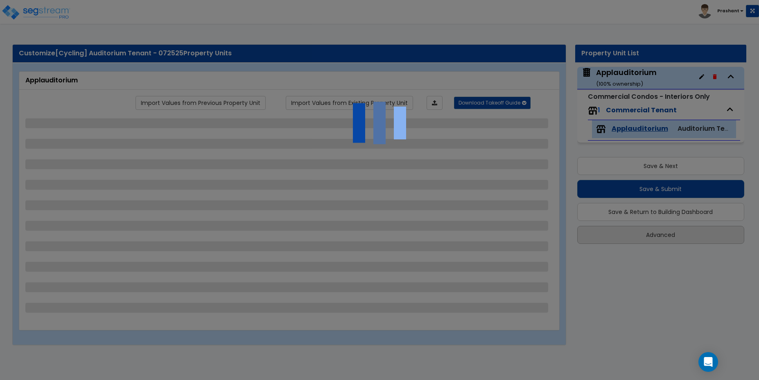
select select "1"
select select "2"
select select "8"
select select "5"
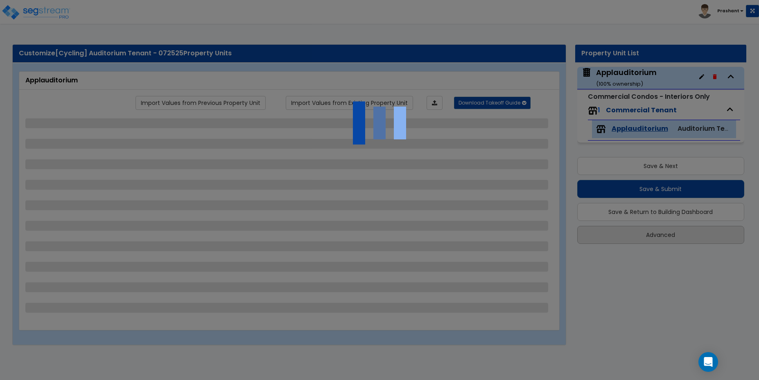
select select "2"
select select "3"
select select "5"
select select "2"
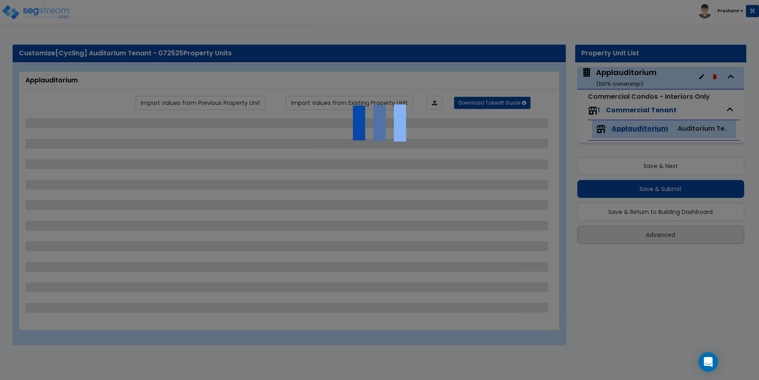
select select "4"
select select "1"
select select "2"
select select "1"
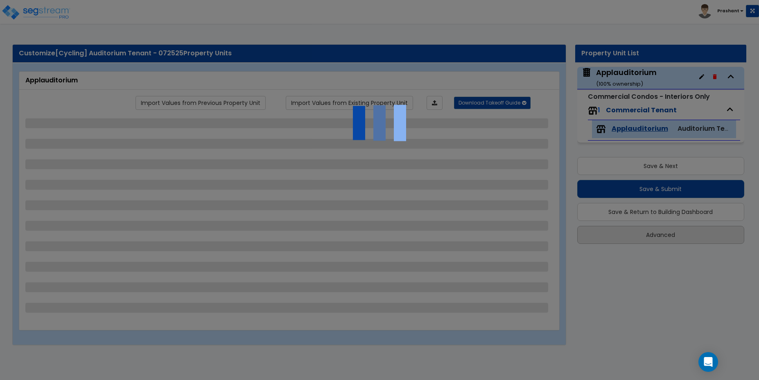
select select "4"
select select "2"
select select "4"
select select "3"
select select "4"
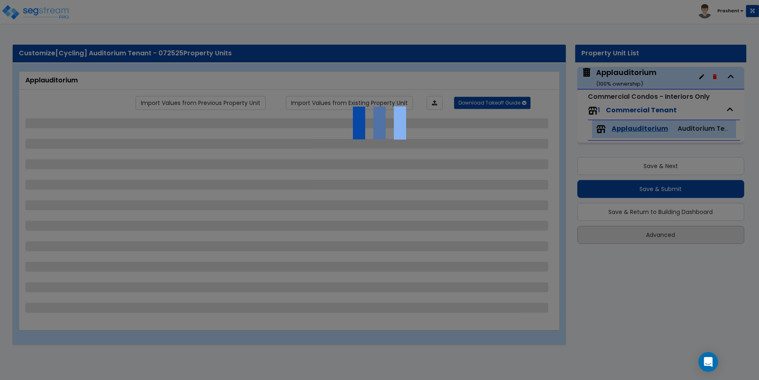
select select "4"
select select "2"
select select "1"
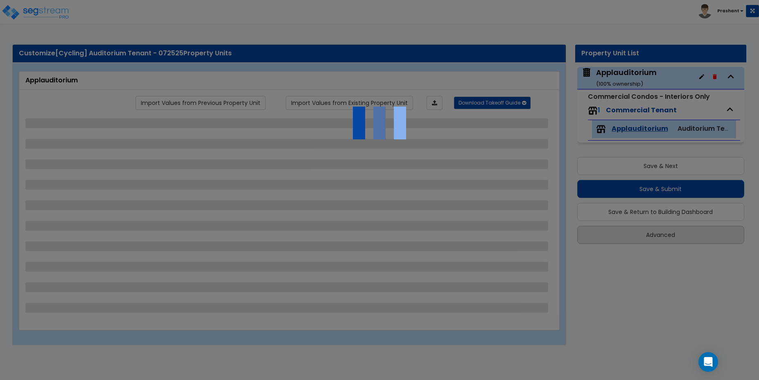
select select "2"
select select "4"
select select "1"
select select "2"
select select "1"
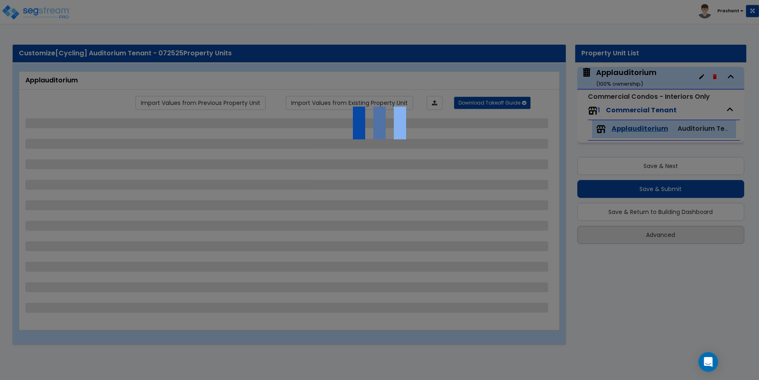
select select "7"
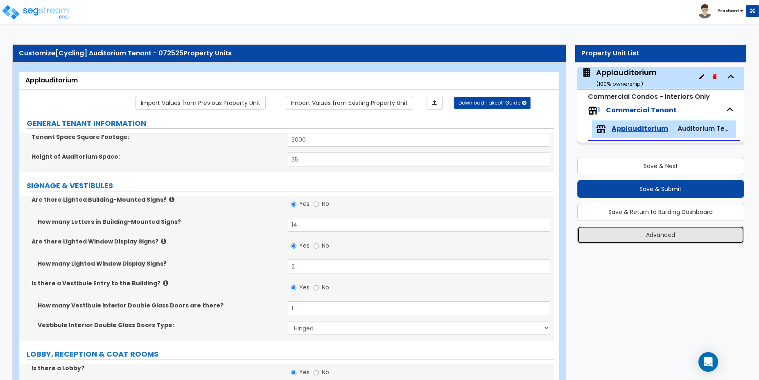
click at [653, 235] on button "Advanced" at bounding box center [660, 235] width 167 height 18
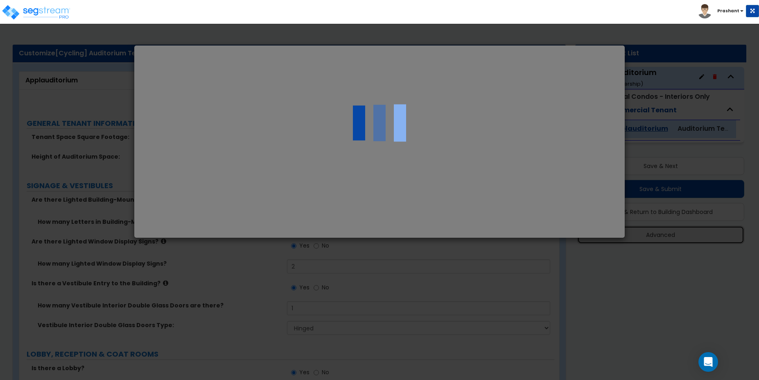
select select "NC"
select select "2025"
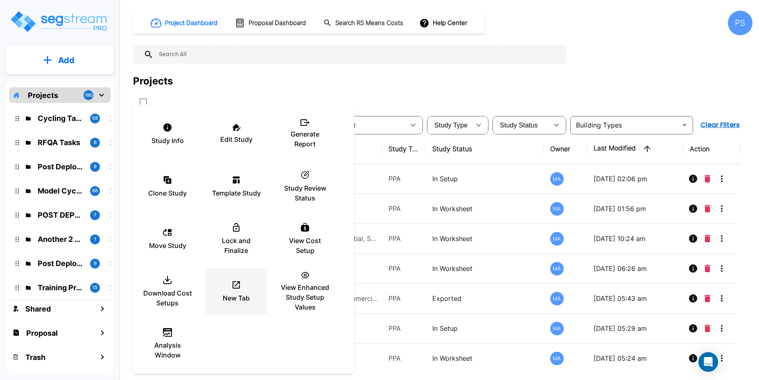
click at [236, 285] on icon at bounding box center [236, 284] width 7 height 7
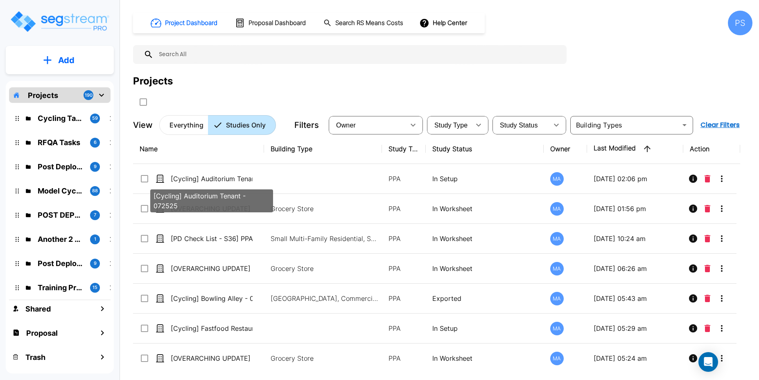
click at [228, 205] on p "[Cycling] Auditorium Tenant - 072525" at bounding box center [212, 201] width 116 height 20
checkbox 072525"] "true"
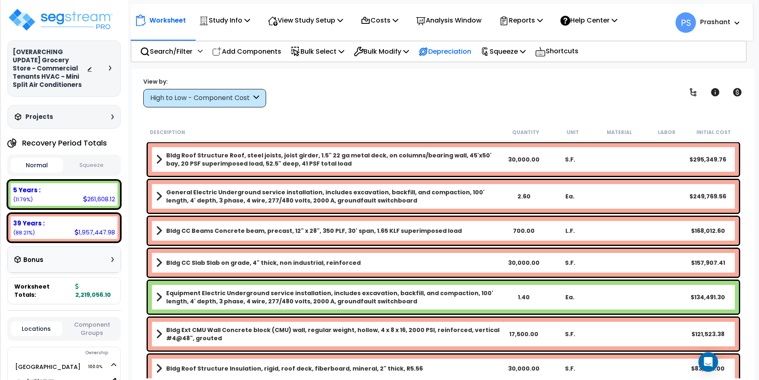
click at [441, 51] on p "Depreciation" at bounding box center [444, 51] width 53 height 11
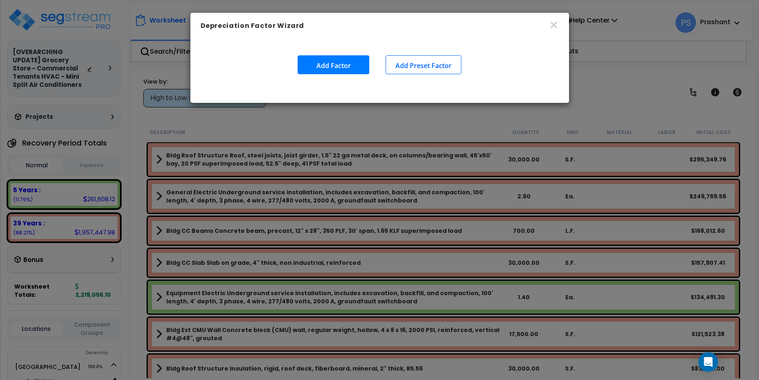
click at [411, 71] on button "Add Preset Factor" at bounding box center [424, 64] width 76 height 19
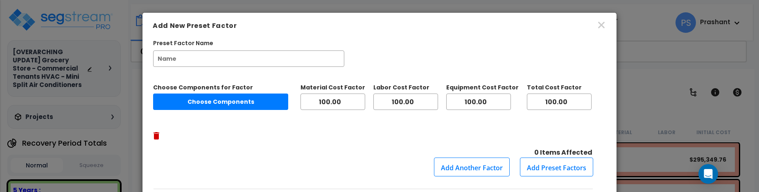
click at [539, 157] on button "Add Preset Factors" at bounding box center [556, 166] width 73 height 19
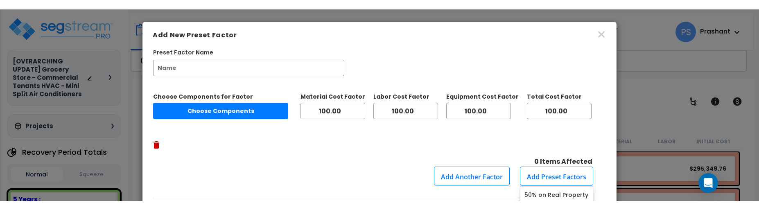
scroll to position [38, 0]
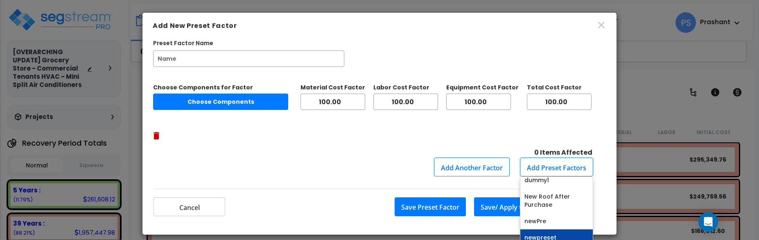
click at [539, 229] on link "newpreset" at bounding box center [556, 237] width 72 height 16
type input "newpreset"
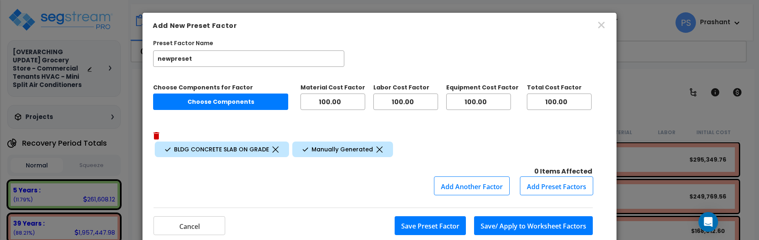
click at [507, 216] on button "Save/ Apply to Worksheet Factors" at bounding box center [533, 225] width 119 height 19
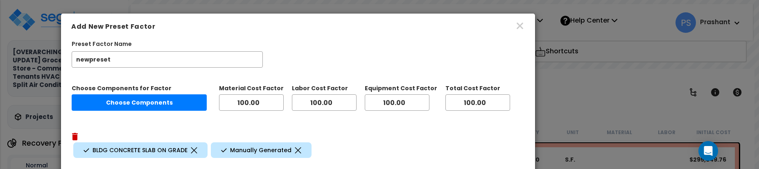
drag, startPoint x: 239, startPoint y: 24, endPoint x: 158, endPoint y: 24, distance: 81.1
click at [158, 24] on h6 "Add New Preset Factor" at bounding box center [298, 27] width 454 height 10
click at [78, 132] on icon at bounding box center [75, 135] width 6 height 7
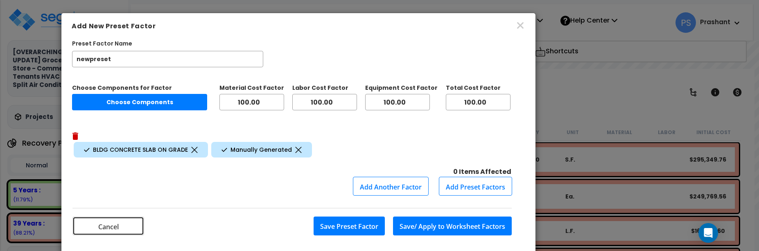
click at [137, 216] on button "Cancel" at bounding box center [108, 225] width 72 height 19
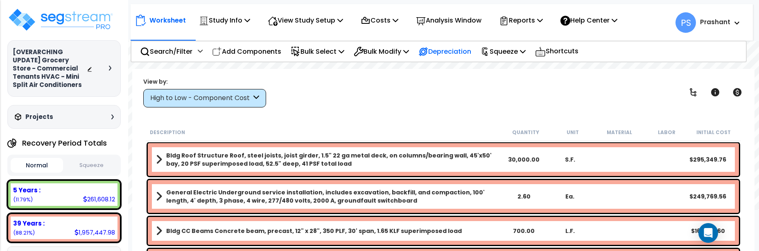
click at [471, 52] on p "Depreciation" at bounding box center [444, 51] width 53 height 11
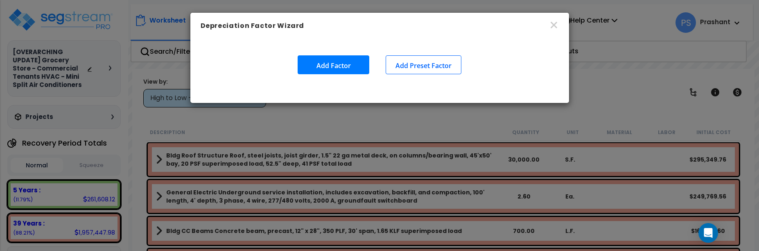
click at [410, 63] on button "Add Preset Factor" at bounding box center [424, 64] width 76 height 19
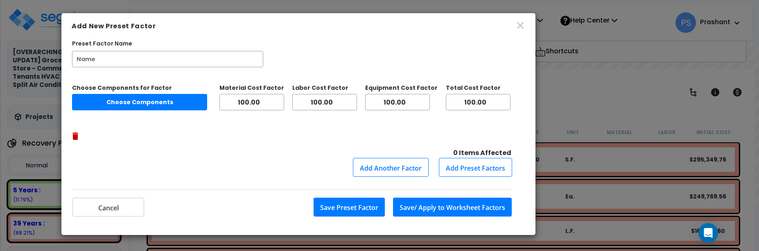
click at [251, 62] on input "Preset Factor Name" at bounding box center [167, 59] width 191 height 16
type input "new_preset_1_"
click at [151, 110] on div "Choose Components for Factor Choose Components Material Cost Factor 100.00 Labo…" at bounding box center [298, 121] width 453 height 74
click at [158, 102] on button "Choose Components" at bounding box center [139, 102] width 135 height 16
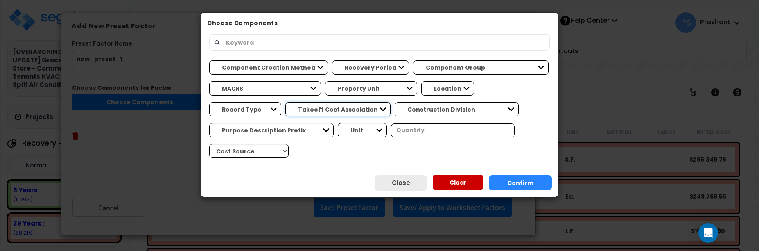
click at [287, 85] on div "Component Creation Method Manually Generated Model Generated Recovery Period 5 …" at bounding box center [379, 109] width 341 height 104
select select "3668"
click at [209, 81] on select "MACRS 39 Years - NA - Long-Life P... 5 Years - 00.12 - Informati... 5 Years - 5…" at bounding box center [265, 88] width 112 height 14
click at [509, 178] on button "Confirm" at bounding box center [520, 182] width 63 height 15
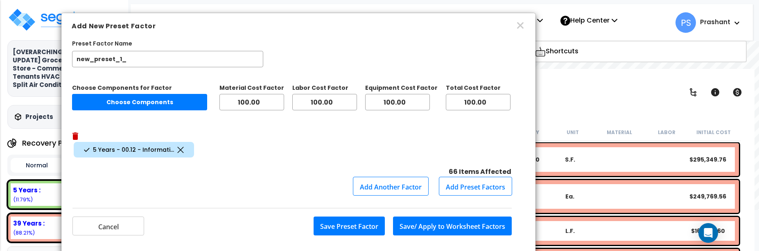
click at [461, 216] on button "Save/ Apply to Worksheet Factors" at bounding box center [452, 225] width 119 height 19
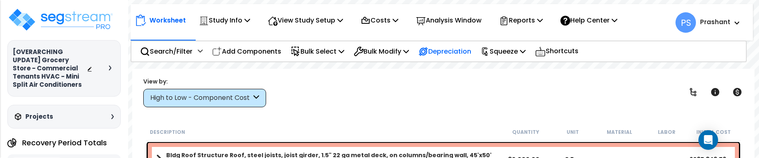
click at [455, 52] on p "Depreciation" at bounding box center [444, 51] width 53 height 11
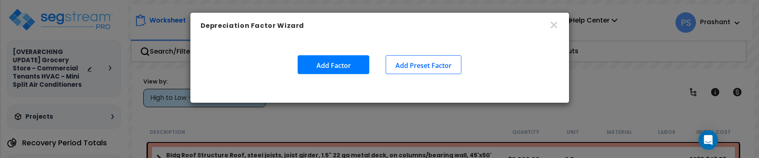
click at [429, 62] on button "Add Preset Factor" at bounding box center [424, 64] width 76 height 19
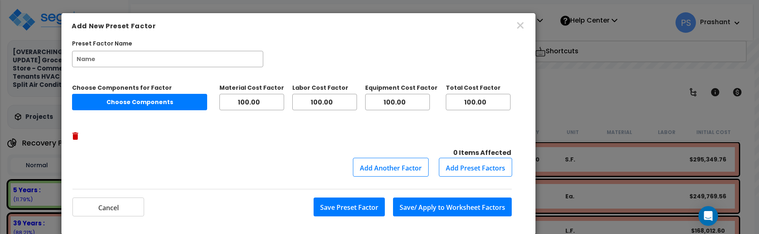
click at [465, 158] on button "Add Preset Factors" at bounding box center [475, 167] width 73 height 19
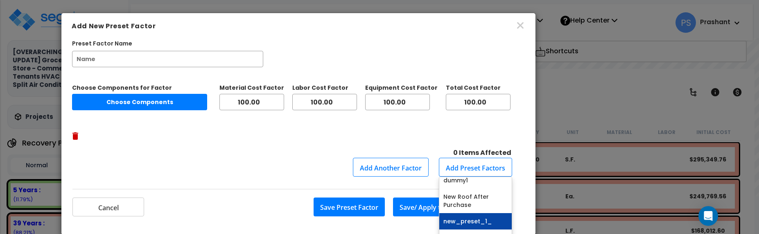
click at [461, 213] on link "new_preset_1_" at bounding box center [475, 221] width 72 height 16
type input "new_preset_1_"
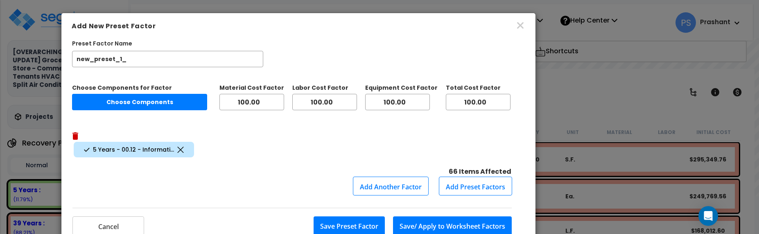
click at [446, 216] on button "Save/ Apply to Worksheet Factors" at bounding box center [452, 225] width 119 height 19
click at [78, 132] on icon at bounding box center [75, 135] width 6 height 7
click at [123, 216] on button "Cancel" at bounding box center [108, 225] width 72 height 19
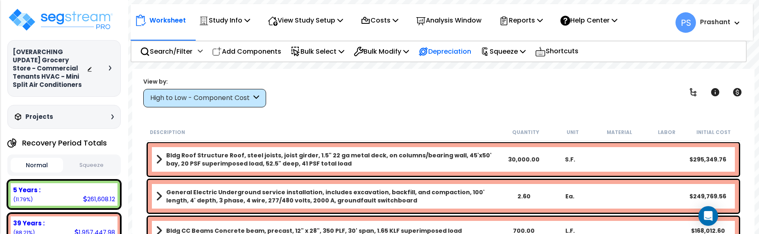
click at [471, 47] on p "Depreciation" at bounding box center [444, 51] width 53 height 11
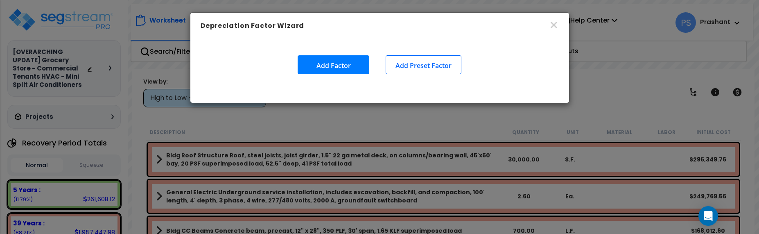
click at [419, 63] on button "Add Preset Factor" at bounding box center [424, 64] width 76 height 19
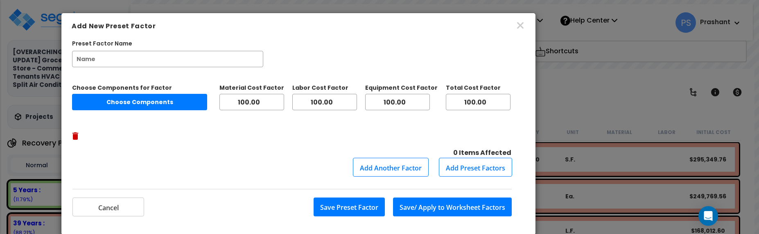
click at [185, 68] on div "Choose Components for Factor Choose Components Material Cost Factor 100.00 Labo…" at bounding box center [298, 112] width 453 height 90
click at [191, 61] on input "Preset Factor Name" at bounding box center [167, 59] width 191 height 16
type input "_na"
type input "test_preset_2"
click at [185, 100] on button "Choose Components" at bounding box center [139, 102] width 135 height 16
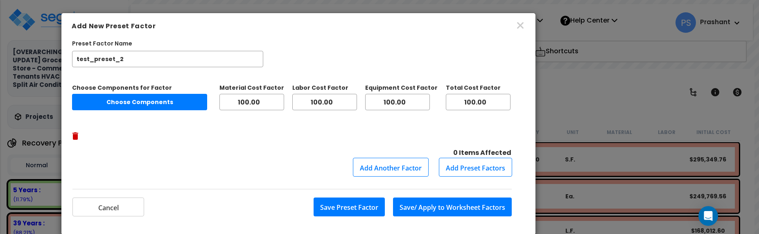
select select
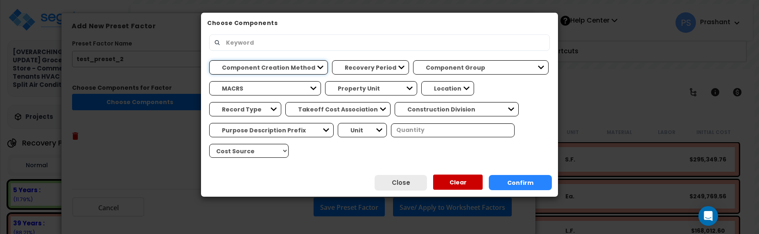
select select "manually_generated"
click at [209, 60] on select "Component Creation Method Manually Generated Model Generated" at bounding box center [268, 67] width 119 height 14
click at [531, 181] on button "Confirm" at bounding box center [520, 182] width 63 height 15
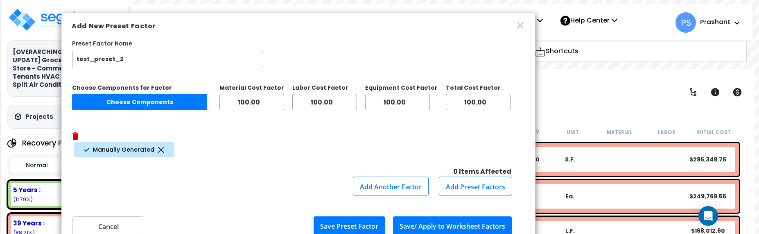
click at [163, 102] on button "Choose Components" at bounding box center [139, 102] width 135 height 16
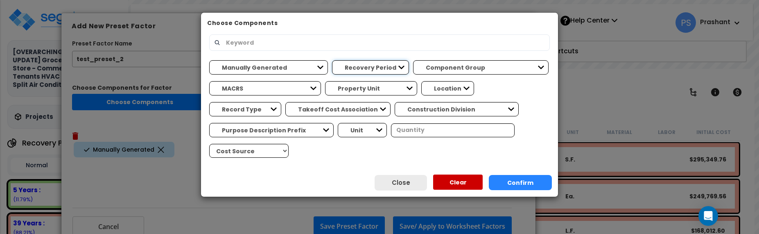
select select "39Y"
click at [332, 60] on select "Recovery Period 5 Years 39 Years" at bounding box center [370, 67] width 77 height 14
click at [516, 184] on button "Confirm" at bounding box center [520, 182] width 63 height 15
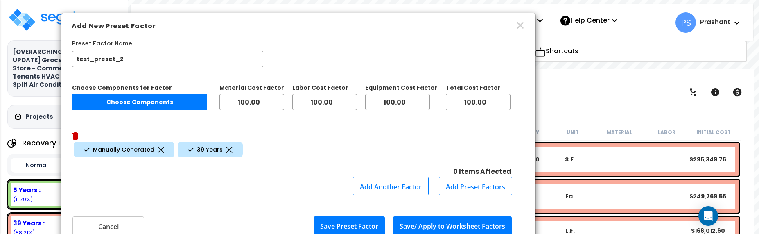
click at [349, 216] on button "Save Preset Factor" at bounding box center [349, 225] width 71 height 19
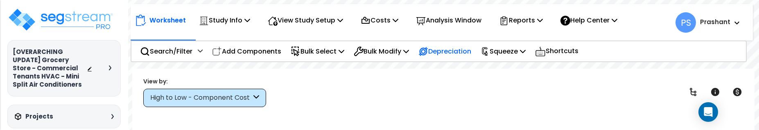
click at [465, 54] on p "Depreciation" at bounding box center [444, 51] width 53 height 11
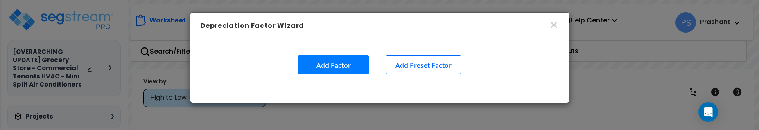
click at [443, 65] on button "Add Preset Factor" at bounding box center [424, 64] width 76 height 19
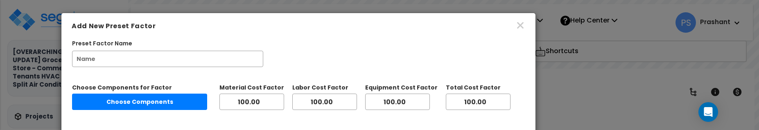
click at [197, 66] on input "Preset Factor Name" at bounding box center [167, 59] width 191 height 16
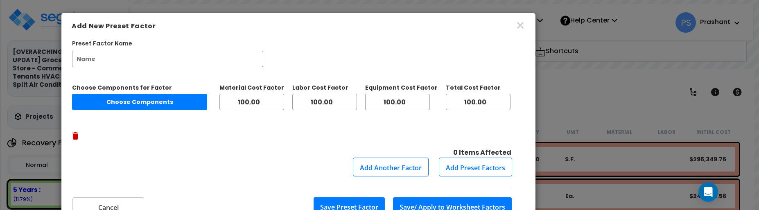
click at [466, 158] on button "Add Preset Factors" at bounding box center [475, 167] width 73 height 19
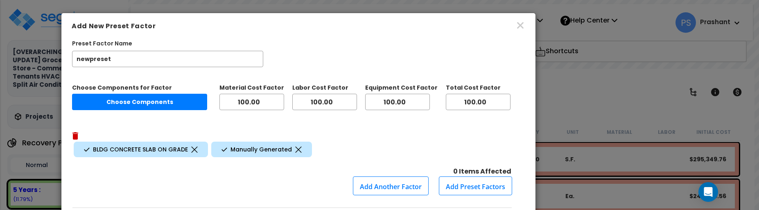
click at [516, 29] on icon "button" at bounding box center [521, 25] width 10 height 10
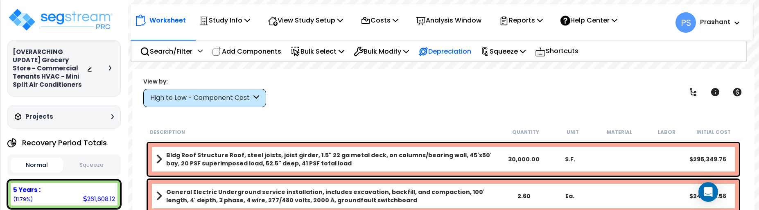
click at [458, 49] on p "Depreciation" at bounding box center [444, 51] width 53 height 11
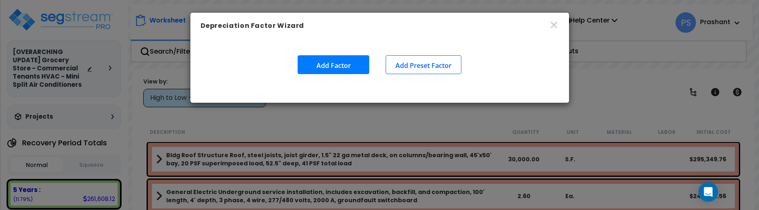
click at [415, 63] on button "Add Preset Factor" at bounding box center [424, 64] width 76 height 19
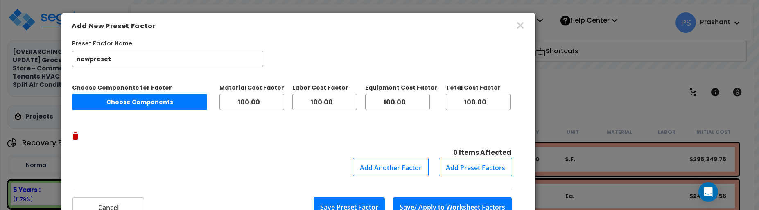
click at [208, 54] on input "newpreset" at bounding box center [167, 59] width 191 height 16
type input "newpreset__"
click at [193, 102] on button "Choose Components" at bounding box center [139, 102] width 135 height 16
select select
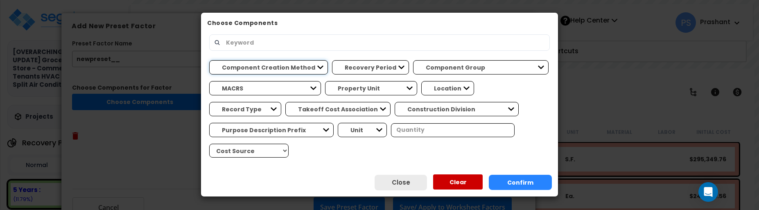
select select "model_generated"
click at [209, 60] on select "Component Creation Method Manually Generated Model Generated" at bounding box center [268, 67] width 119 height 14
select select "5Y"
click at [332, 60] on select "Recovery Period 5 Years 39 Years" at bounding box center [370, 67] width 77 height 14
click at [504, 181] on button "Confirm" at bounding box center [520, 182] width 63 height 15
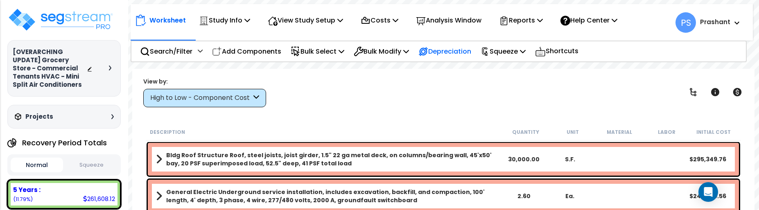
click at [465, 49] on p "Depreciation" at bounding box center [444, 51] width 53 height 11
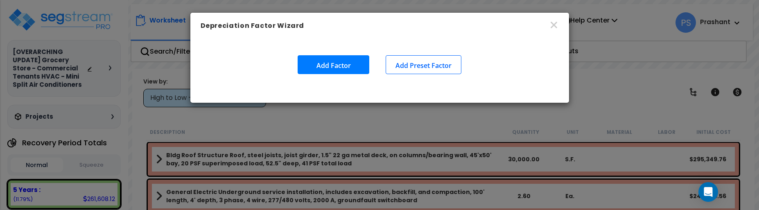
click at [417, 61] on button "Add Preset Factor" at bounding box center [424, 64] width 76 height 19
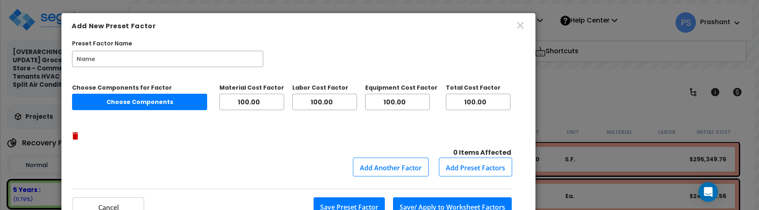
click at [483, 158] on button "Add Preset Factors" at bounding box center [475, 167] width 73 height 19
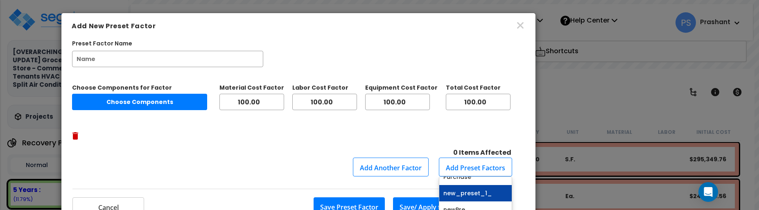
click at [463, 185] on link "new_preset_1_" at bounding box center [475, 193] width 72 height 16
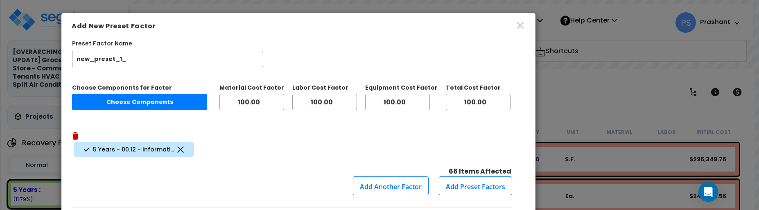
scroll to position [36, 0]
click at [473, 176] on button "Add Preset Factors" at bounding box center [475, 185] width 73 height 19
type input "newpreset"
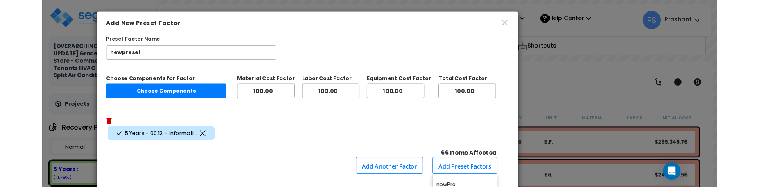
scroll to position [0, 0]
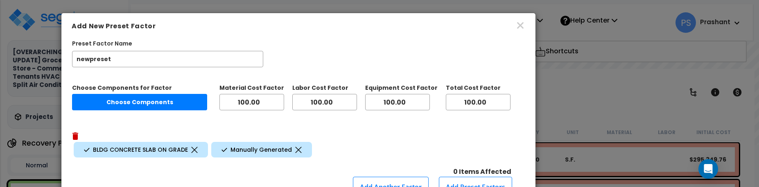
click at [42, 34] on div "Add New Preset Factor Preset Factor Name newpreset Please enter a preset name. …" at bounding box center [379, 93] width 759 height 187
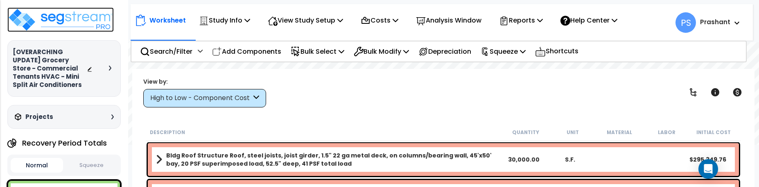
click at [71, 15] on img at bounding box center [60, 19] width 106 height 25
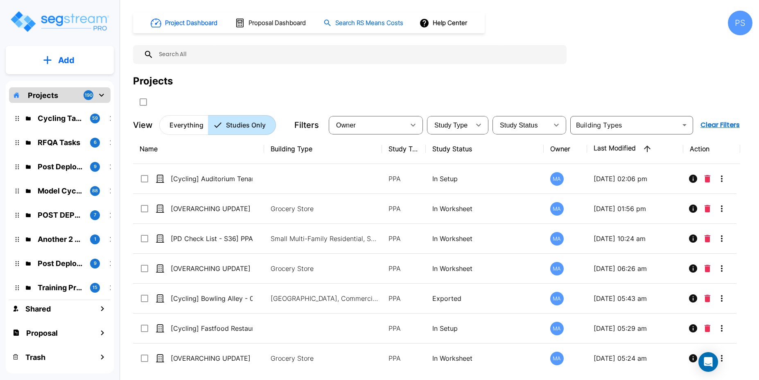
click at [382, 23] on h1 "Search RS Means Costs" at bounding box center [369, 22] width 68 height 9
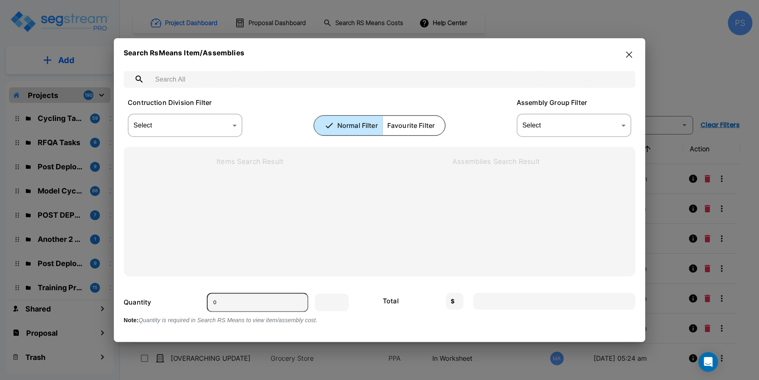
click at [426, 128] on p "Favourite Filter" at bounding box center [410, 125] width 47 height 10
click at [630, 54] on icon "button" at bounding box center [629, 54] width 6 height 7
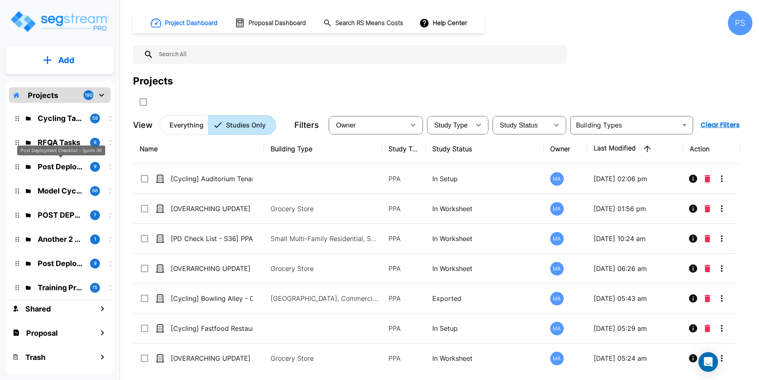
click at [58, 167] on p "Post Deployment Checklist - Sprint 36" at bounding box center [61, 166] width 46 height 11
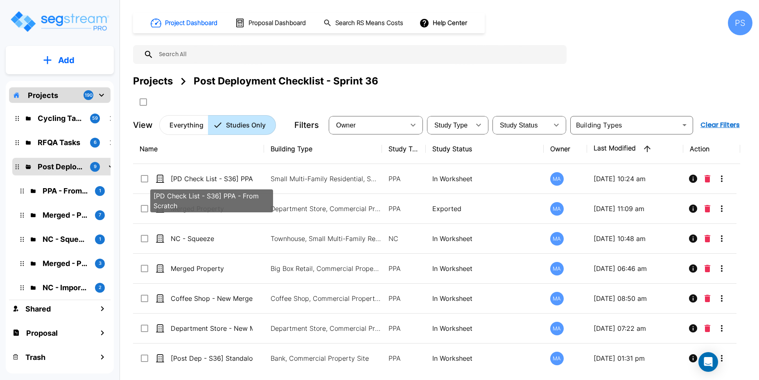
scroll to position [362, 0]
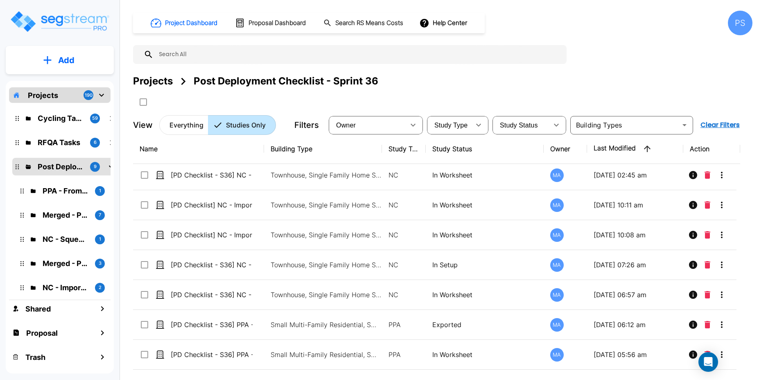
click at [156, 76] on div "Projects" at bounding box center [153, 81] width 40 height 15
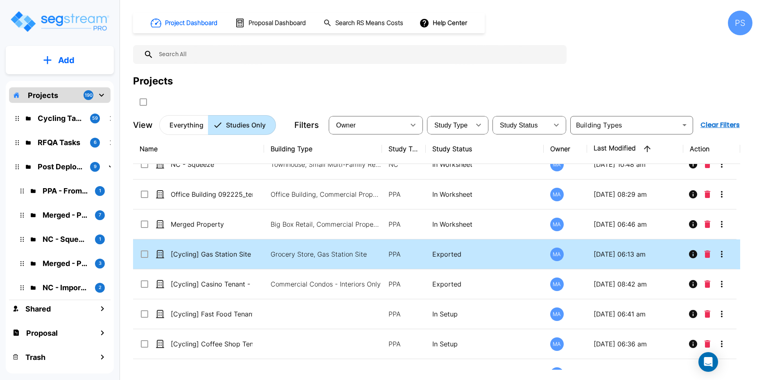
scroll to position [584, 0]
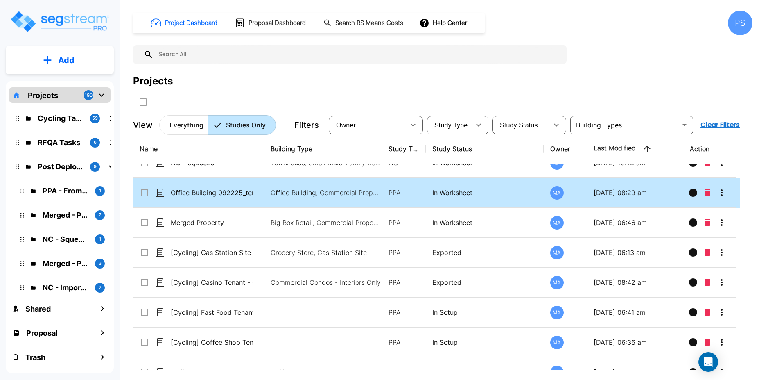
click at [253, 189] on div "Office Building 092225_template" at bounding box center [201, 193] width 123 height 10
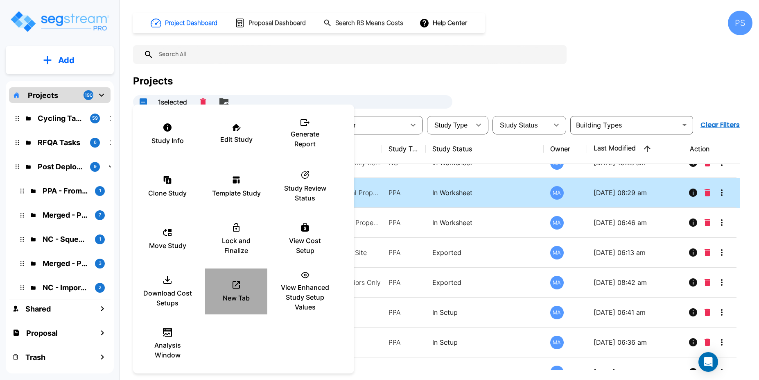
click at [235, 269] on li "New Tab" at bounding box center [236, 291] width 62 height 46
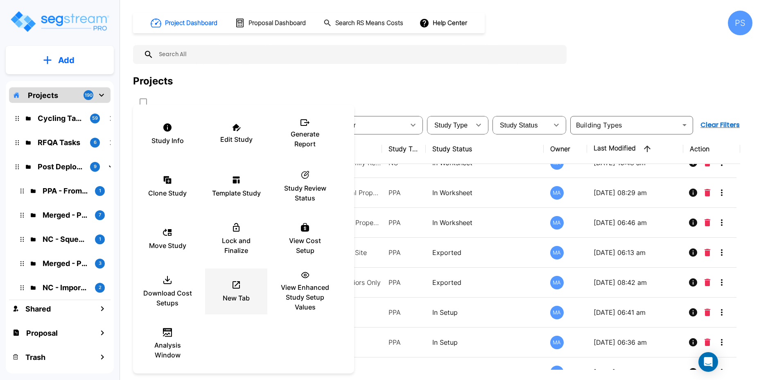
checkbox input "false"
click at [241, 308] on div "New Tab" at bounding box center [236, 291] width 49 height 41
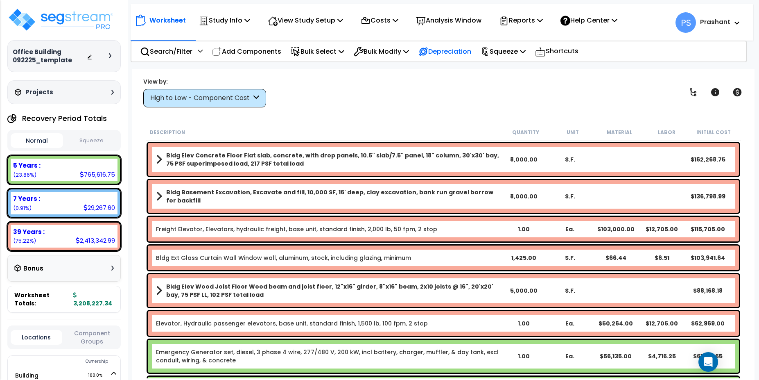
click at [463, 59] on div "Depreciation" at bounding box center [444, 51] width 53 height 19
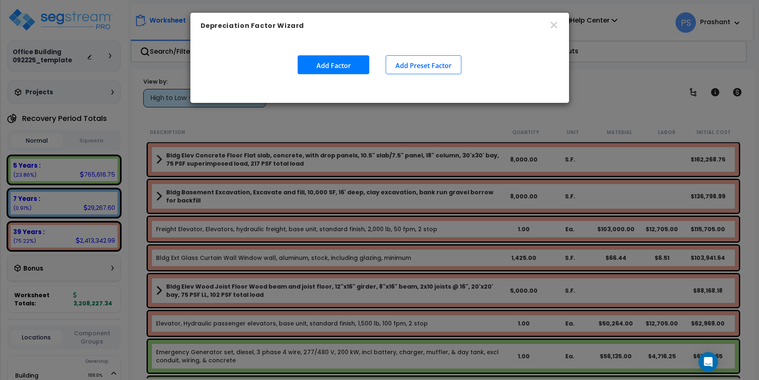
click at [425, 61] on button "Add Preset Factor" at bounding box center [424, 64] width 76 height 19
